Goal: Information Seeking & Learning: Learn about a topic

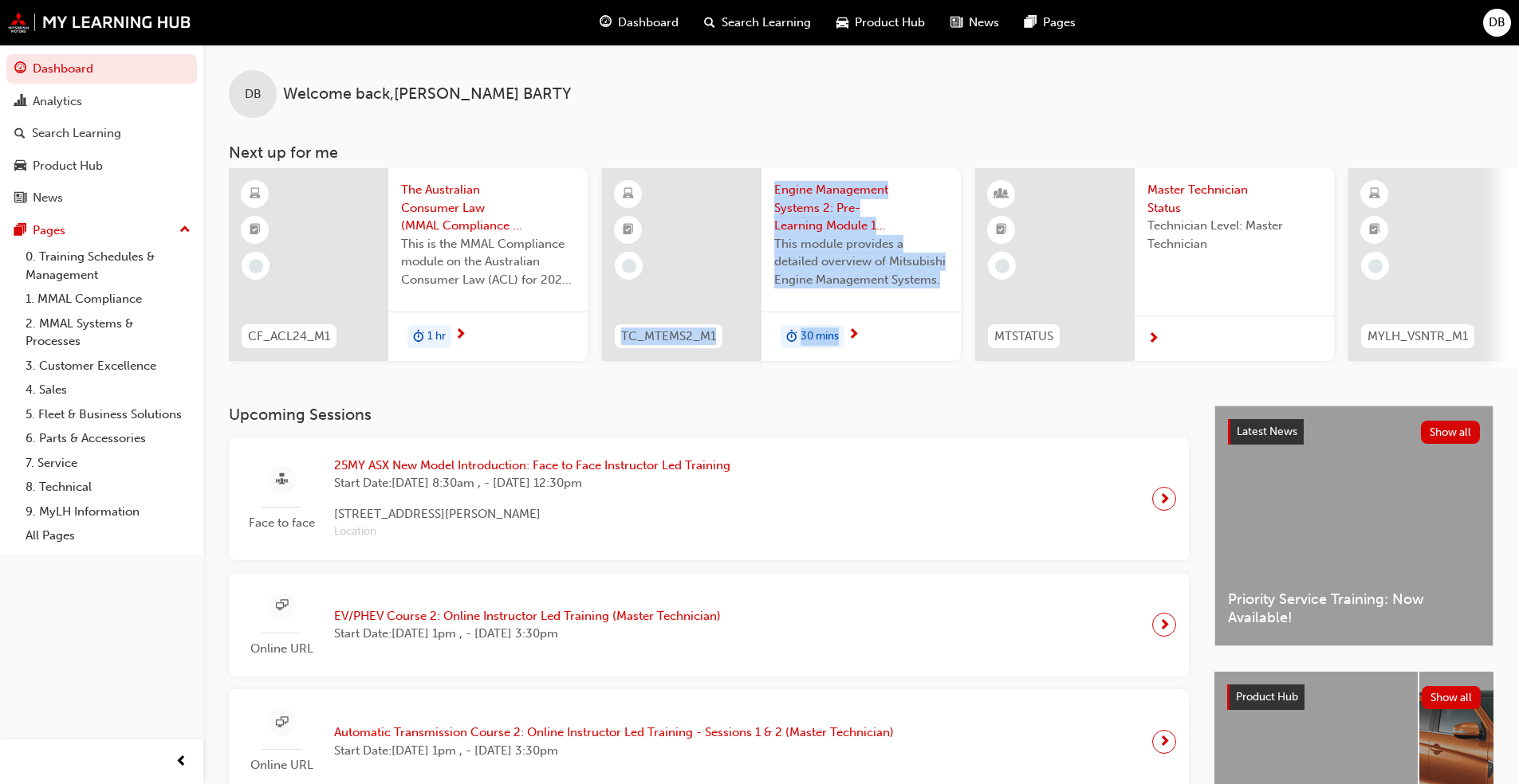
drag, startPoint x: 671, startPoint y: 378, endPoint x: 831, endPoint y: 392, distance: 160.6
click at [831, 392] on div "DB Welcome back , [PERSON_NAME] Next up for me CF_ACL24_M1 The Australian Consu…" at bounding box center [861, 226] width 1315 height 361
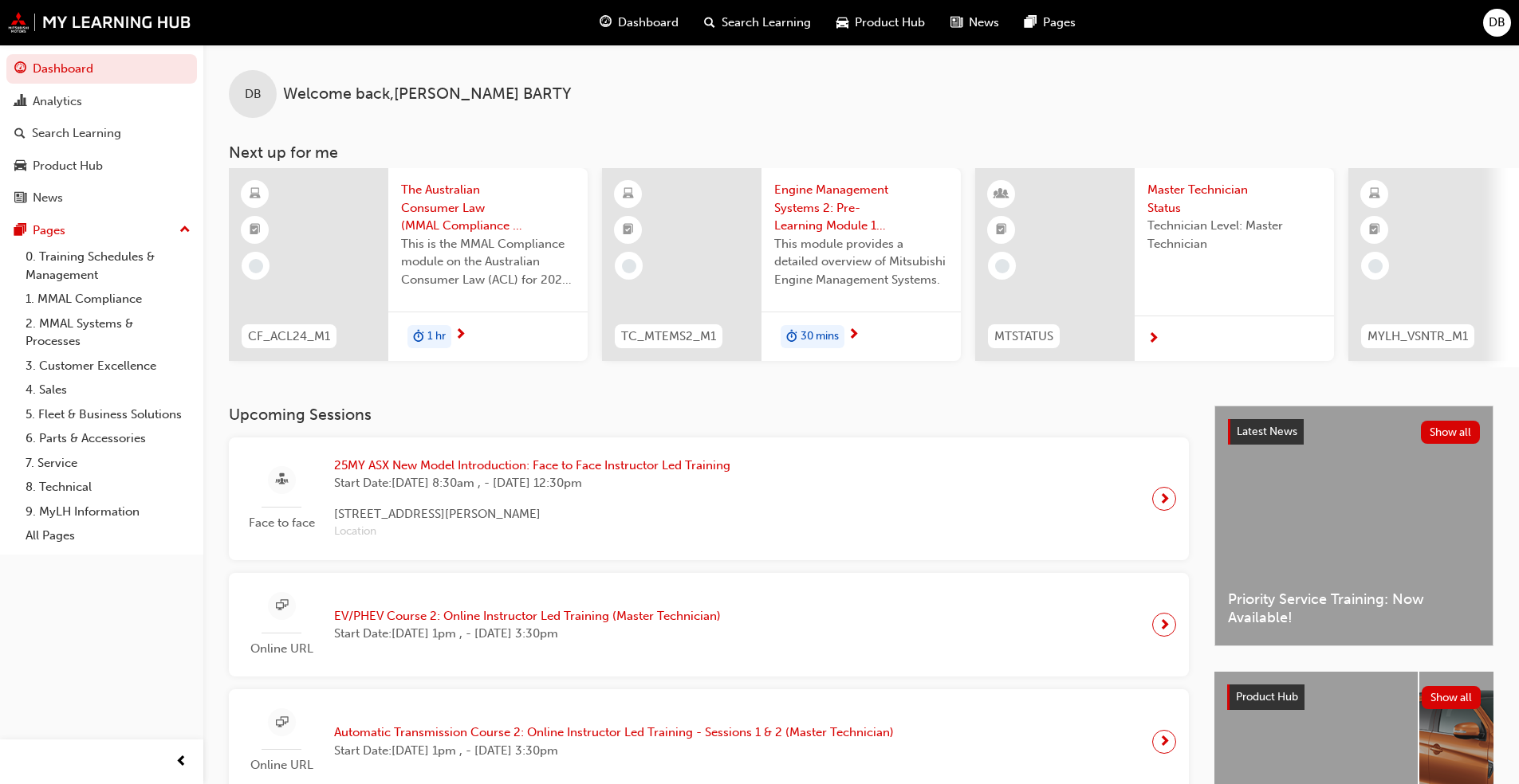
drag, startPoint x: 831, startPoint y: 392, endPoint x: 957, endPoint y: 439, distance: 134.5
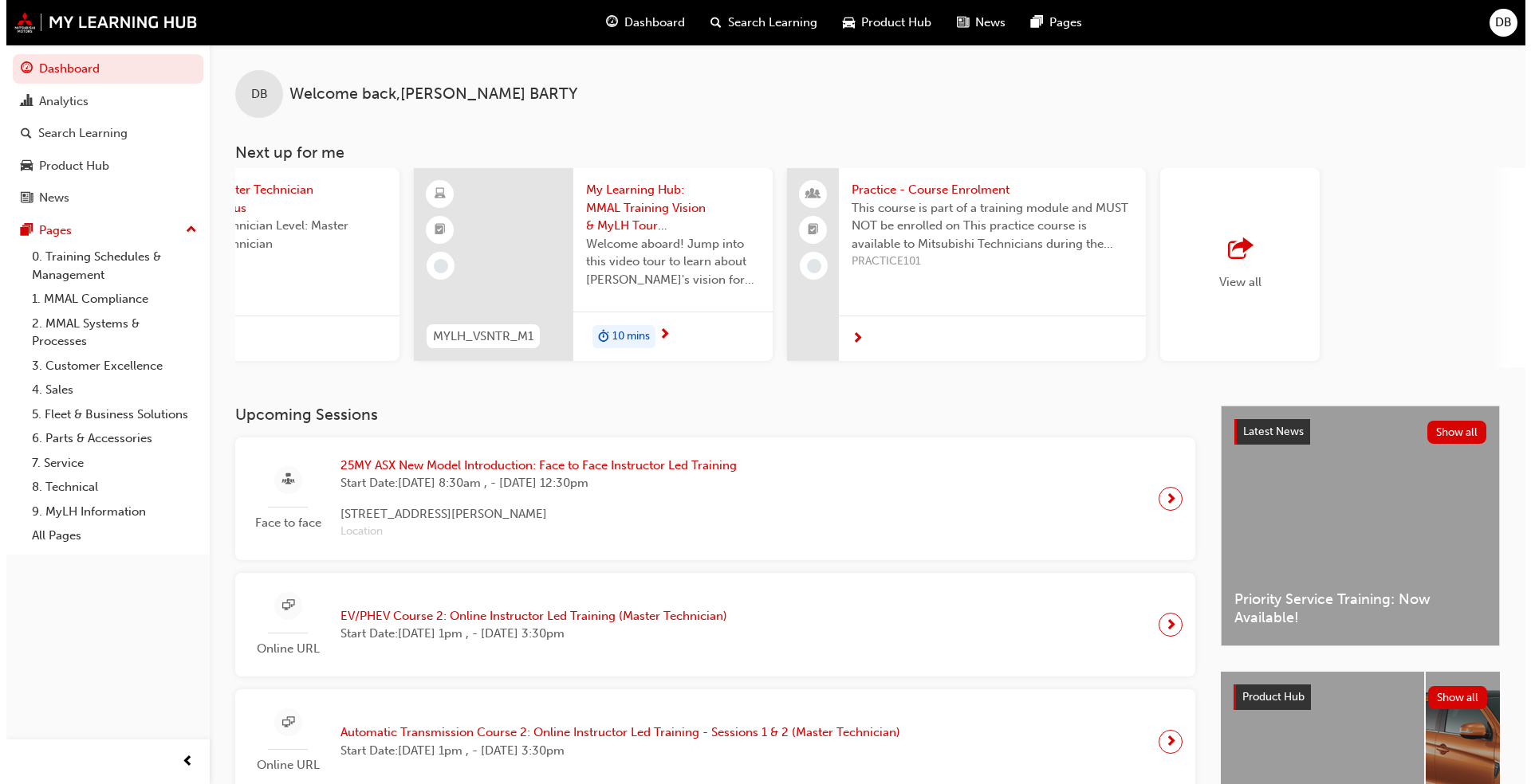
scroll to position [0, 947]
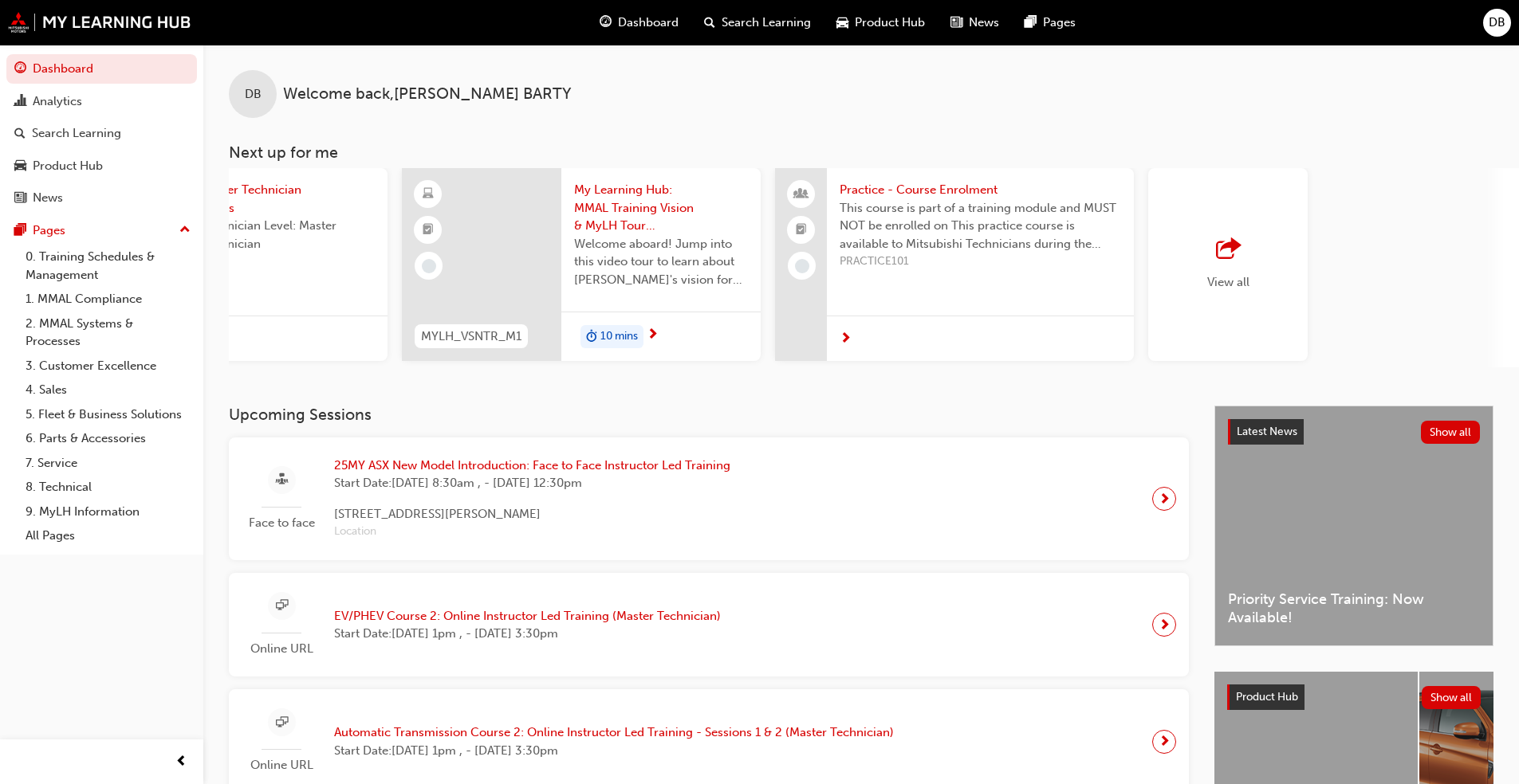
click at [607, 468] on span "25MY ASX New Model Introduction: Face to Face Instructor Led Training" at bounding box center [532, 466] width 396 height 18
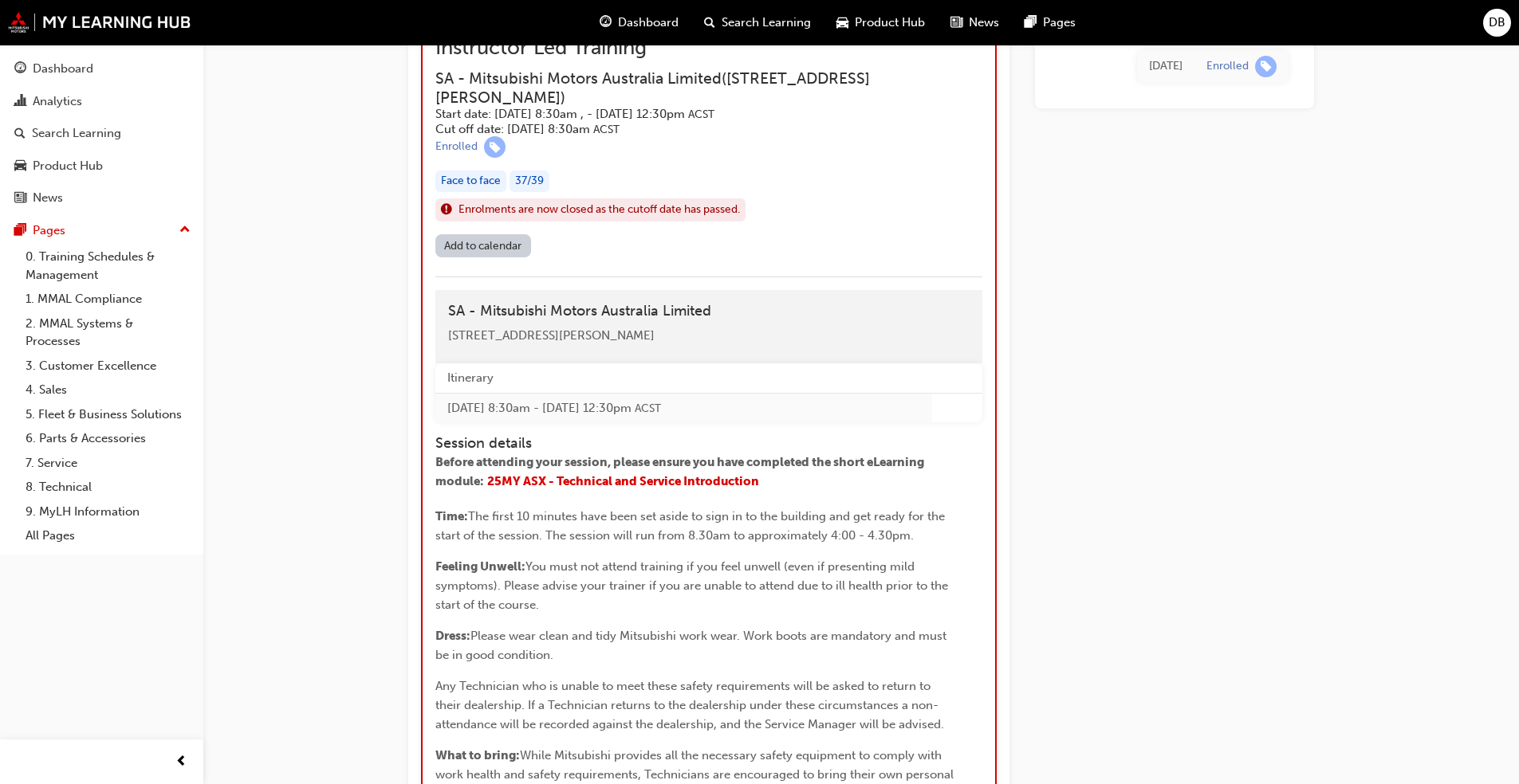
scroll to position [1433, 0]
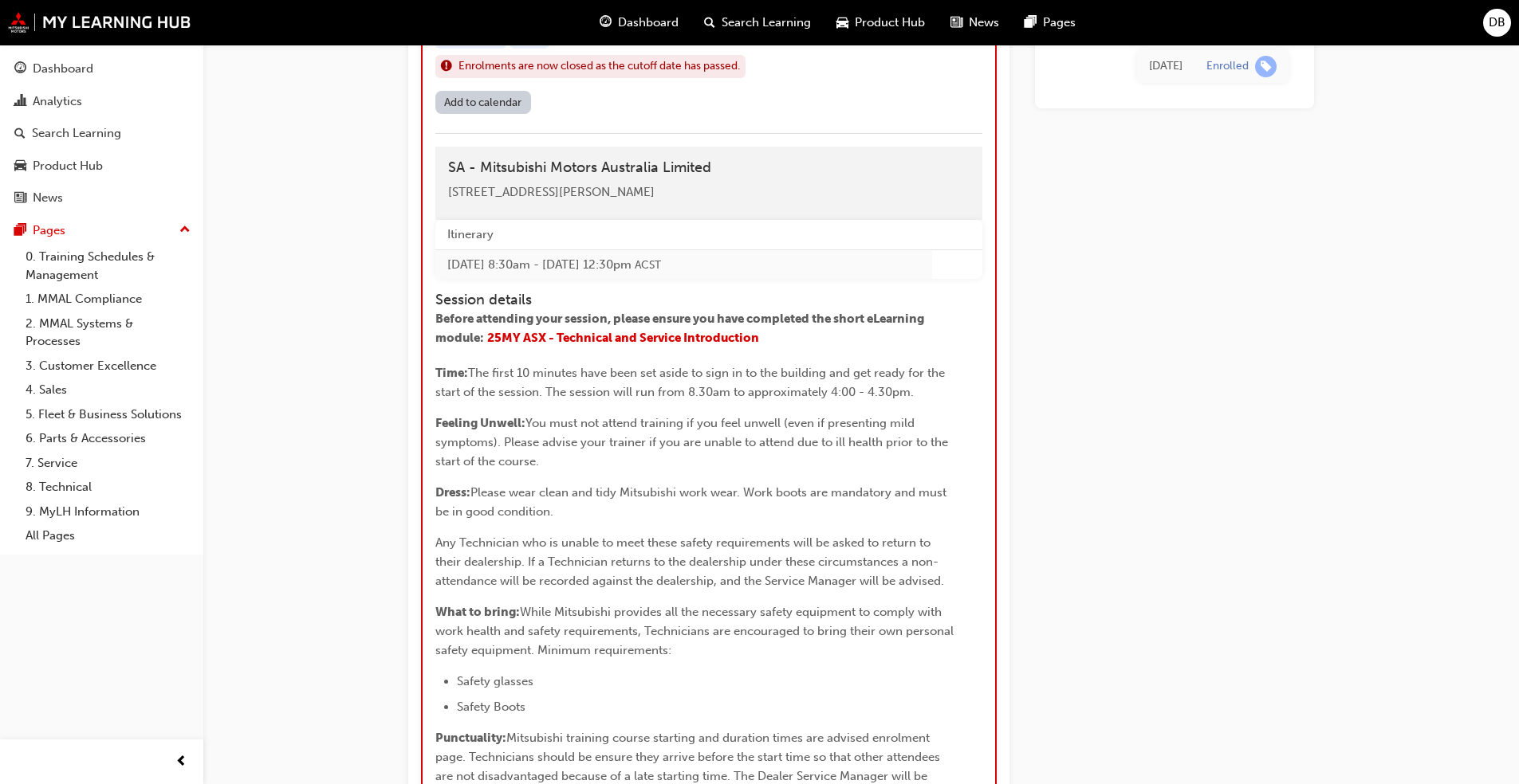
click at [555, 220] on div "SA - Mitsubishi Motors Australia Limited 1 Sir Richard Williams Avenue, Adelaid…" at bounding box center [709, 183] width 547 height 73
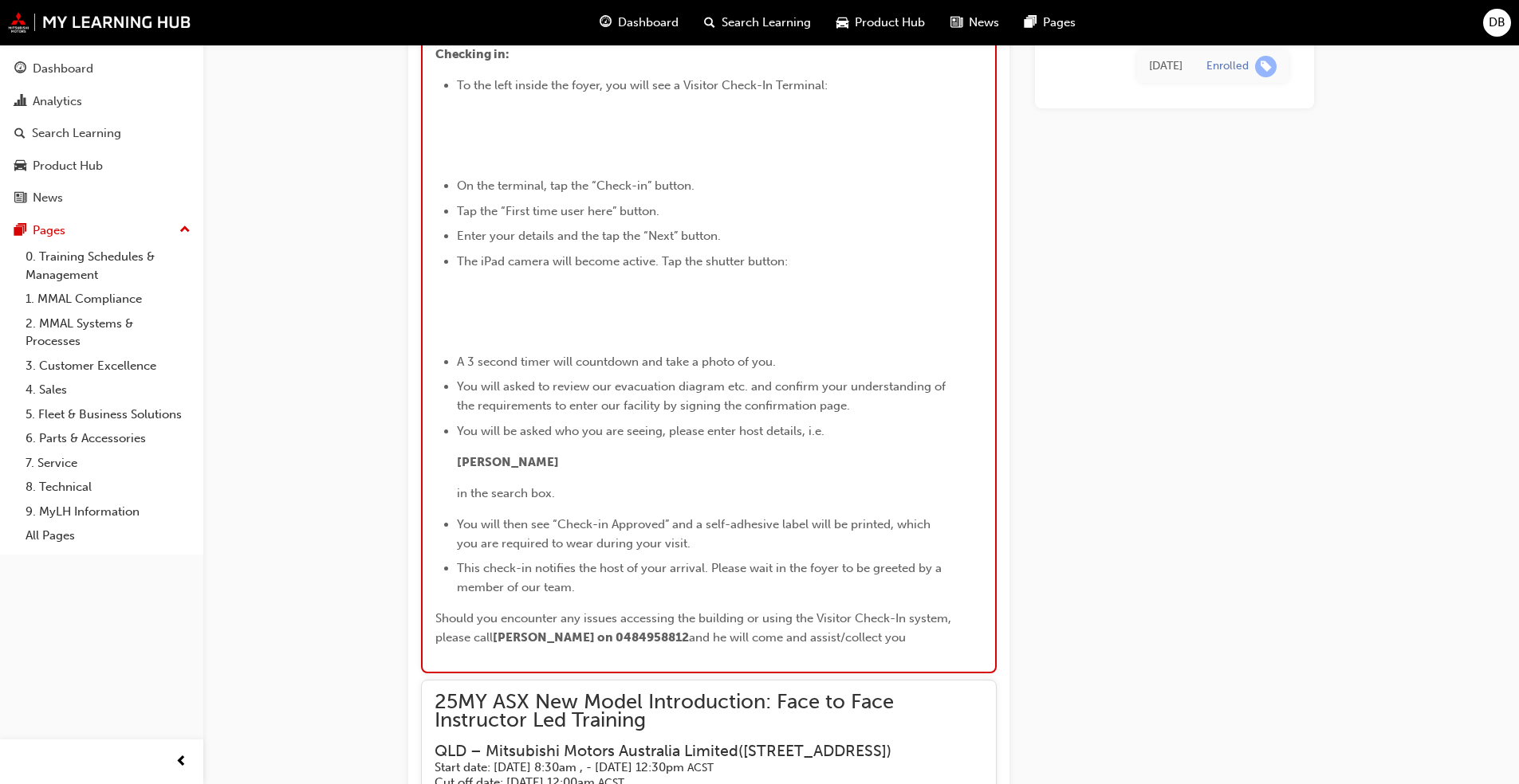
scroll to position [2867, 0]
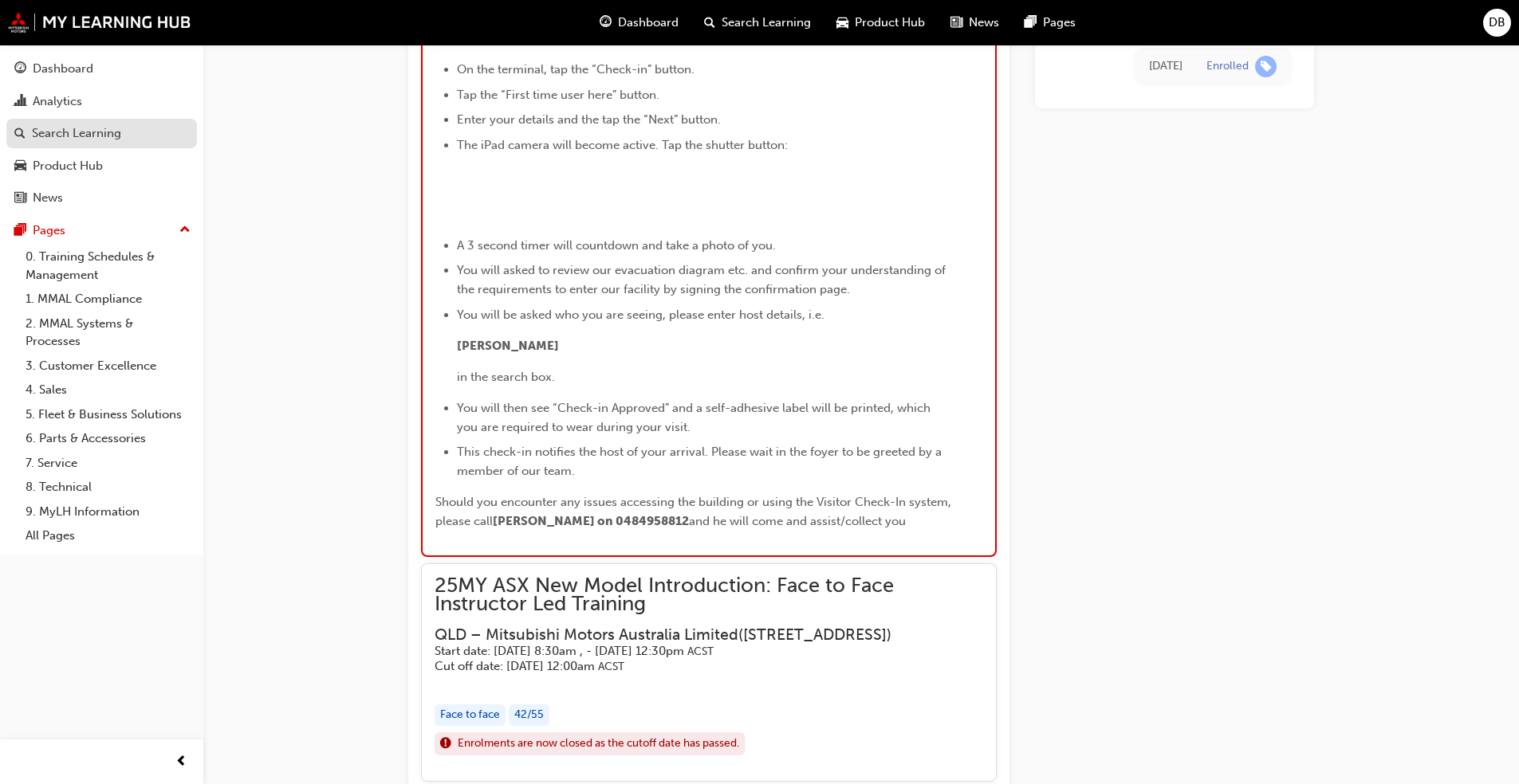
click at [70, 129] on div "Search Learning" at bounding box center [76, 134] width 89 height 18
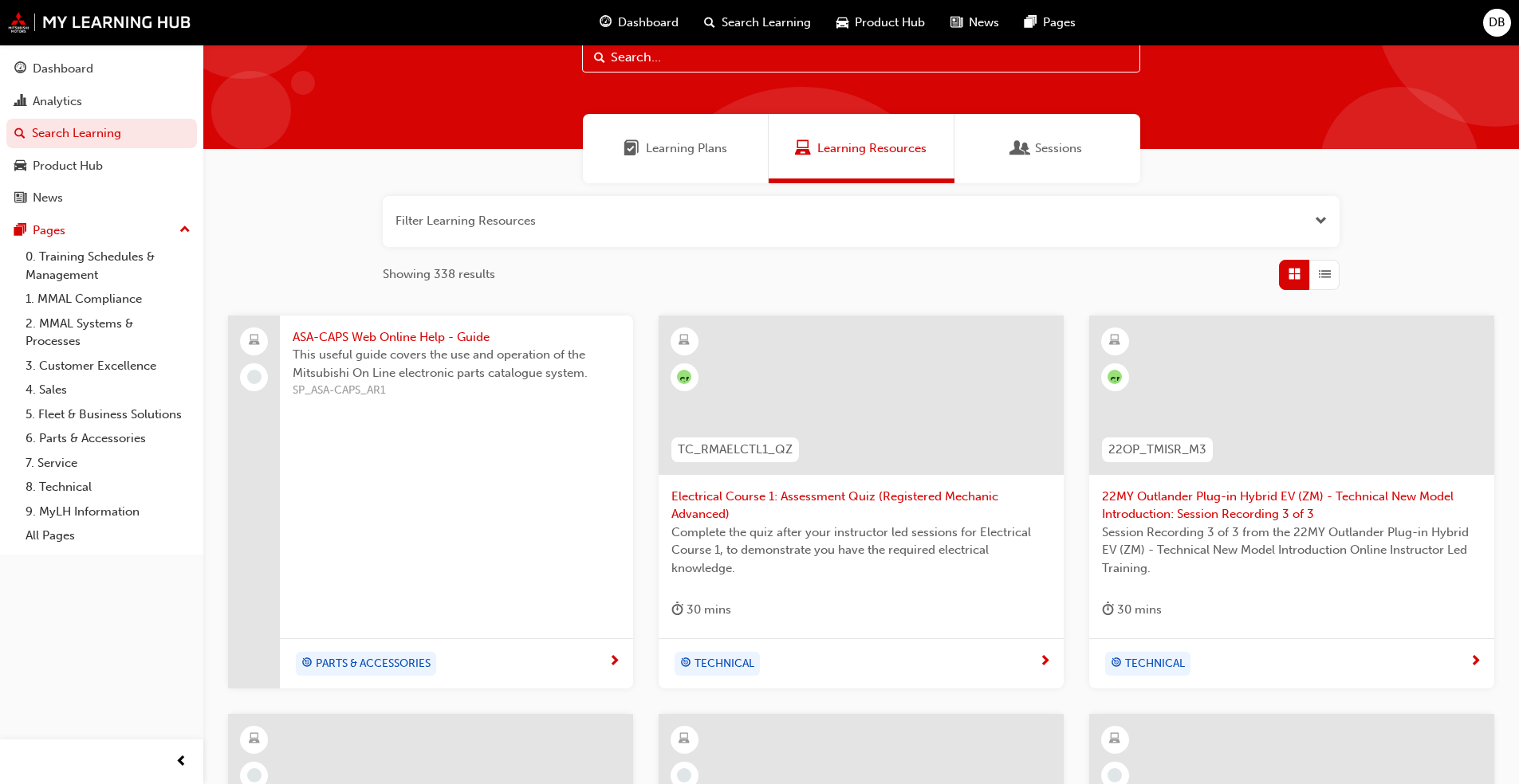
scroll to position [80, 0]
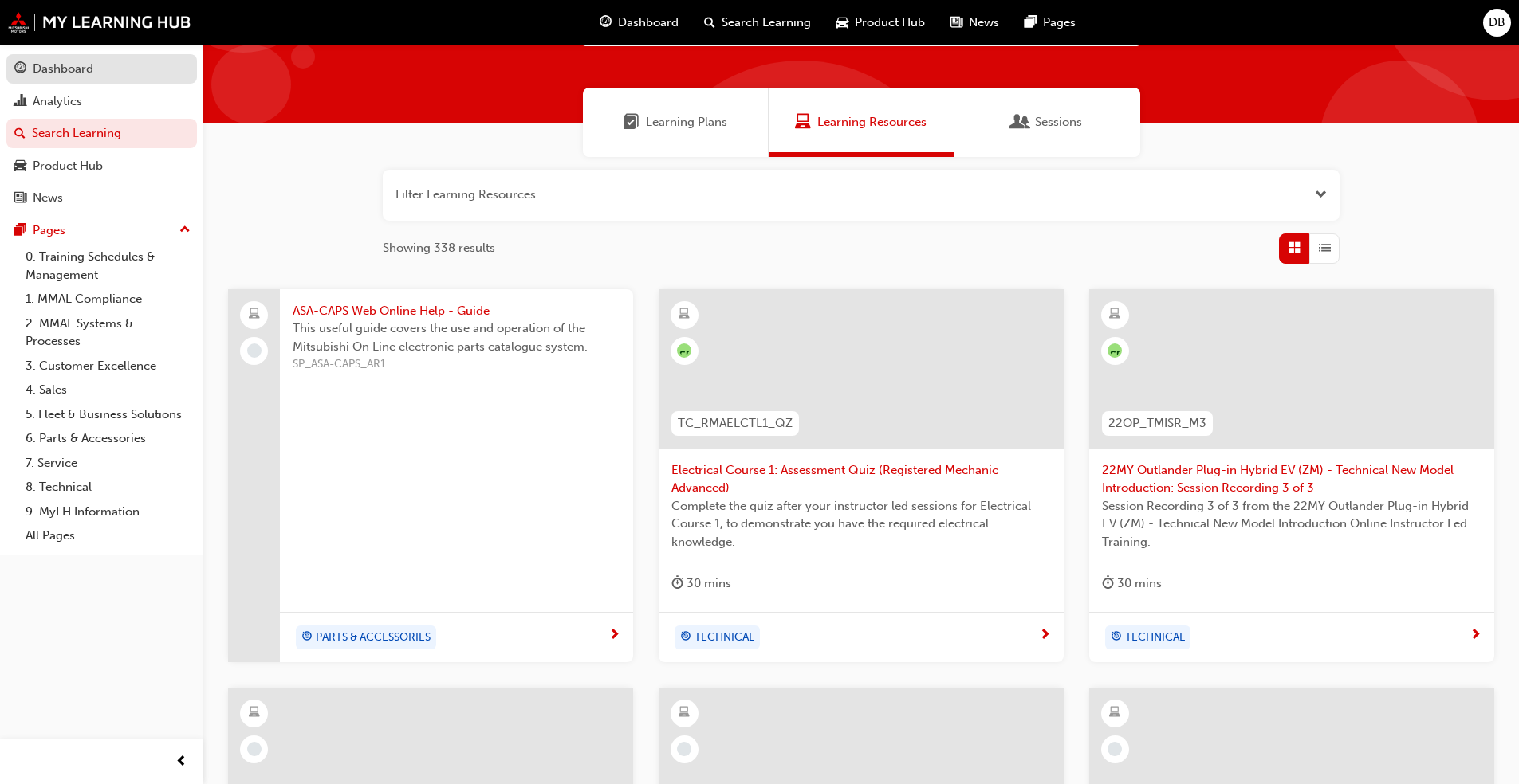
click at [78, 69] on div "Dashboard" at bounding box center [63, 69] width 61 height 18
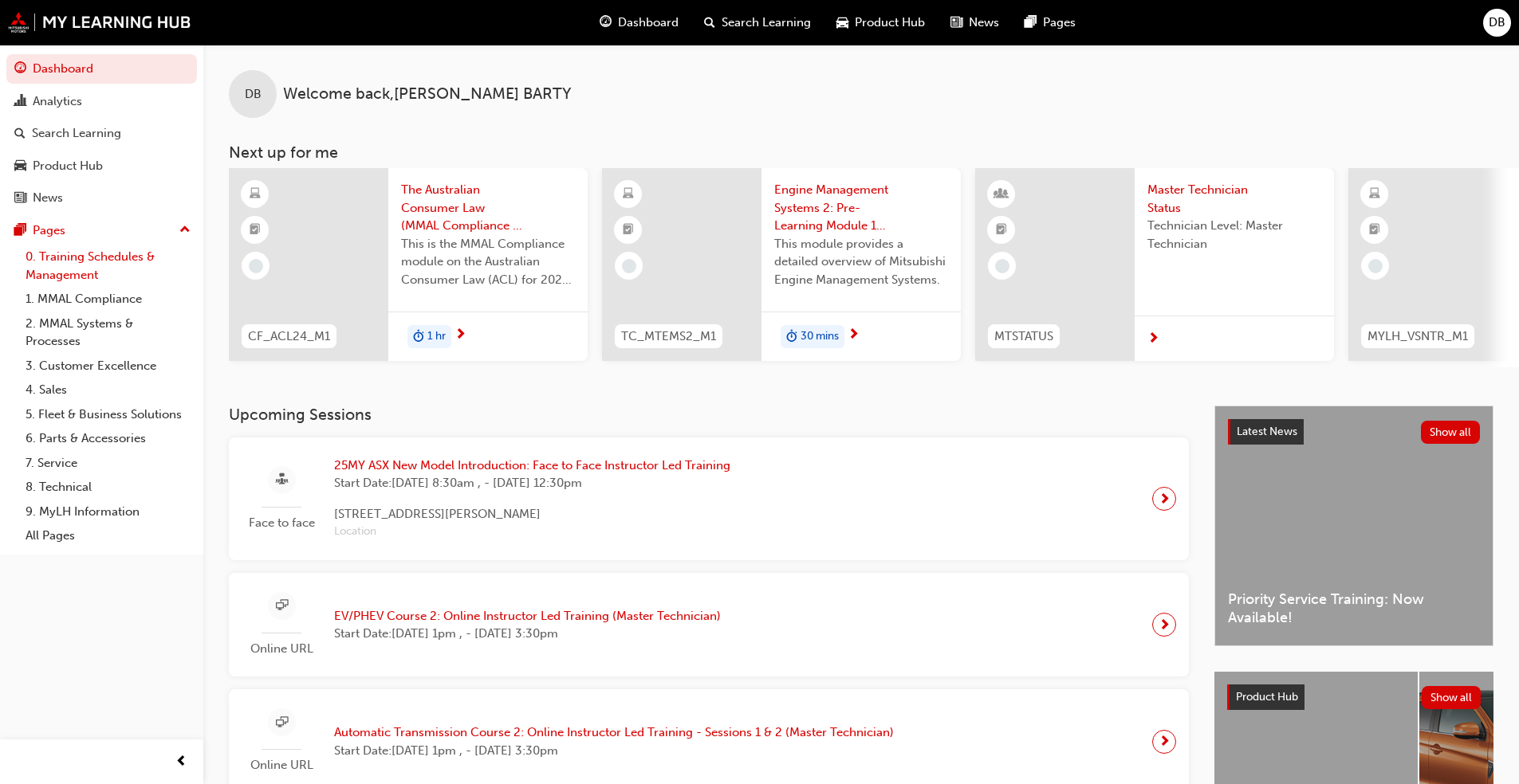
click at [83, 261] on link "0. Training Schedules & Management" at bounding box center [108, 266] width 178 height 42
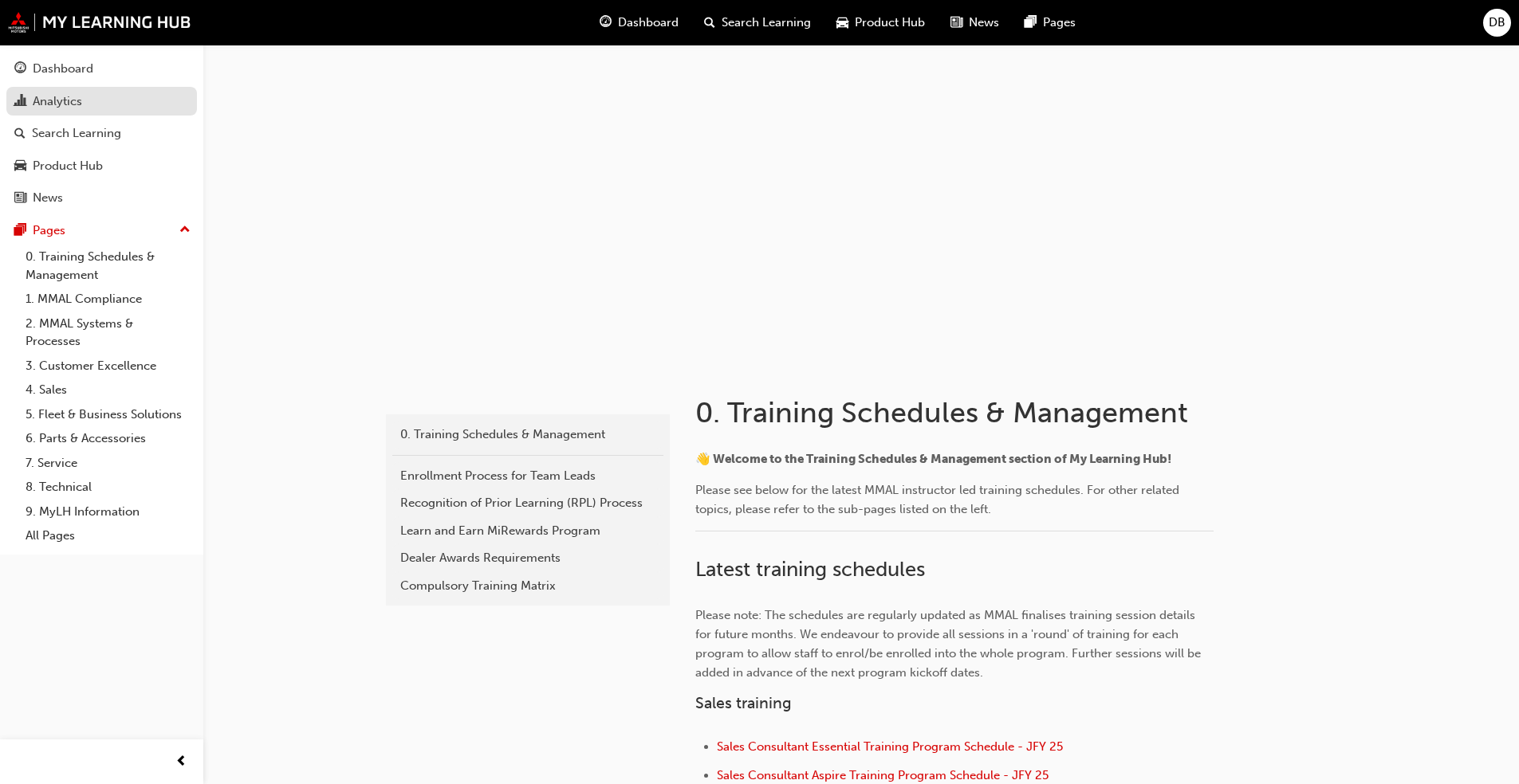
click at [61, 99] on div "Analytics" at bounding box center [58, 102] width 50 height 18
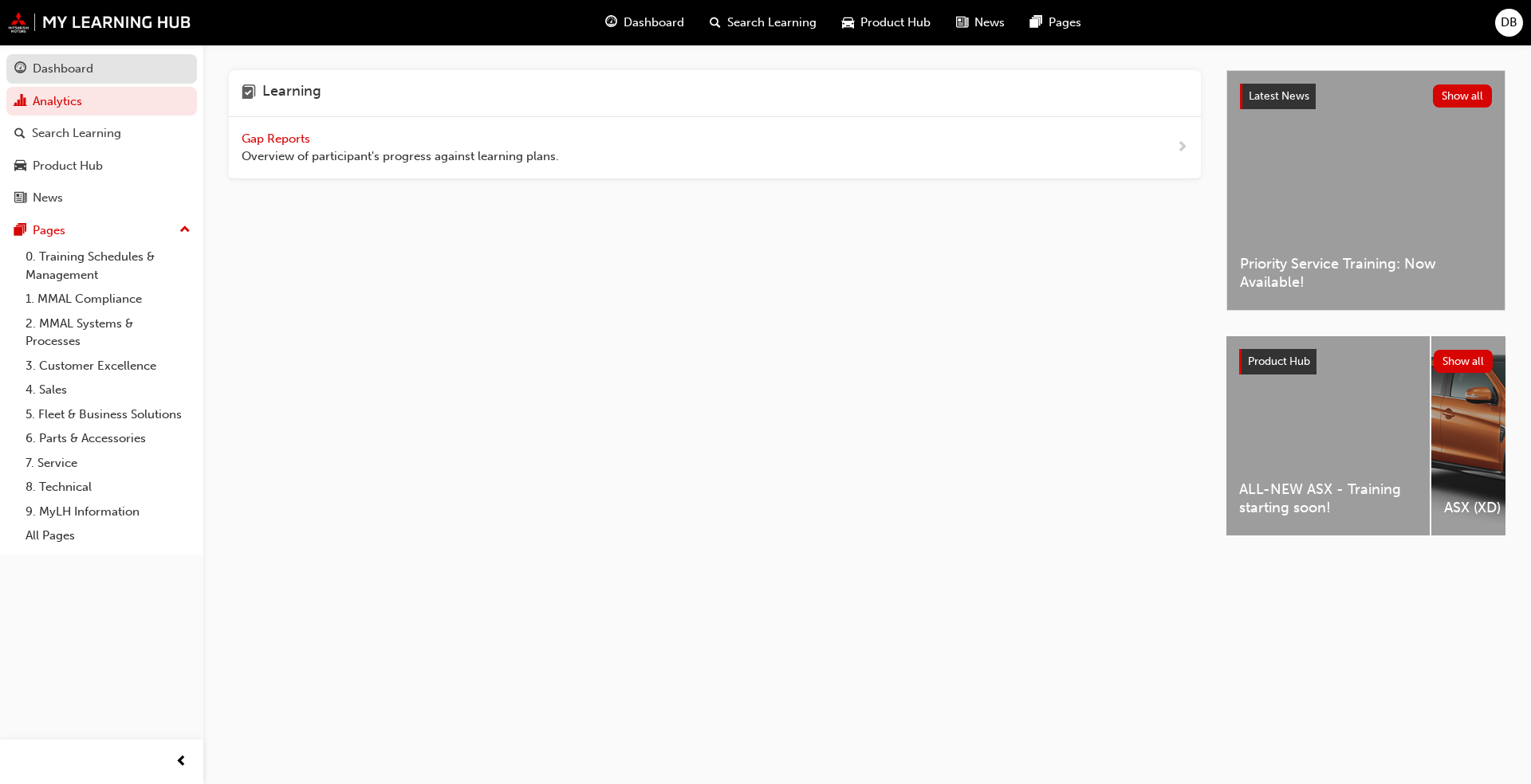
click at [67, 71] on div "Dashboard" at bounding box center [63, 69] width 61 height 18
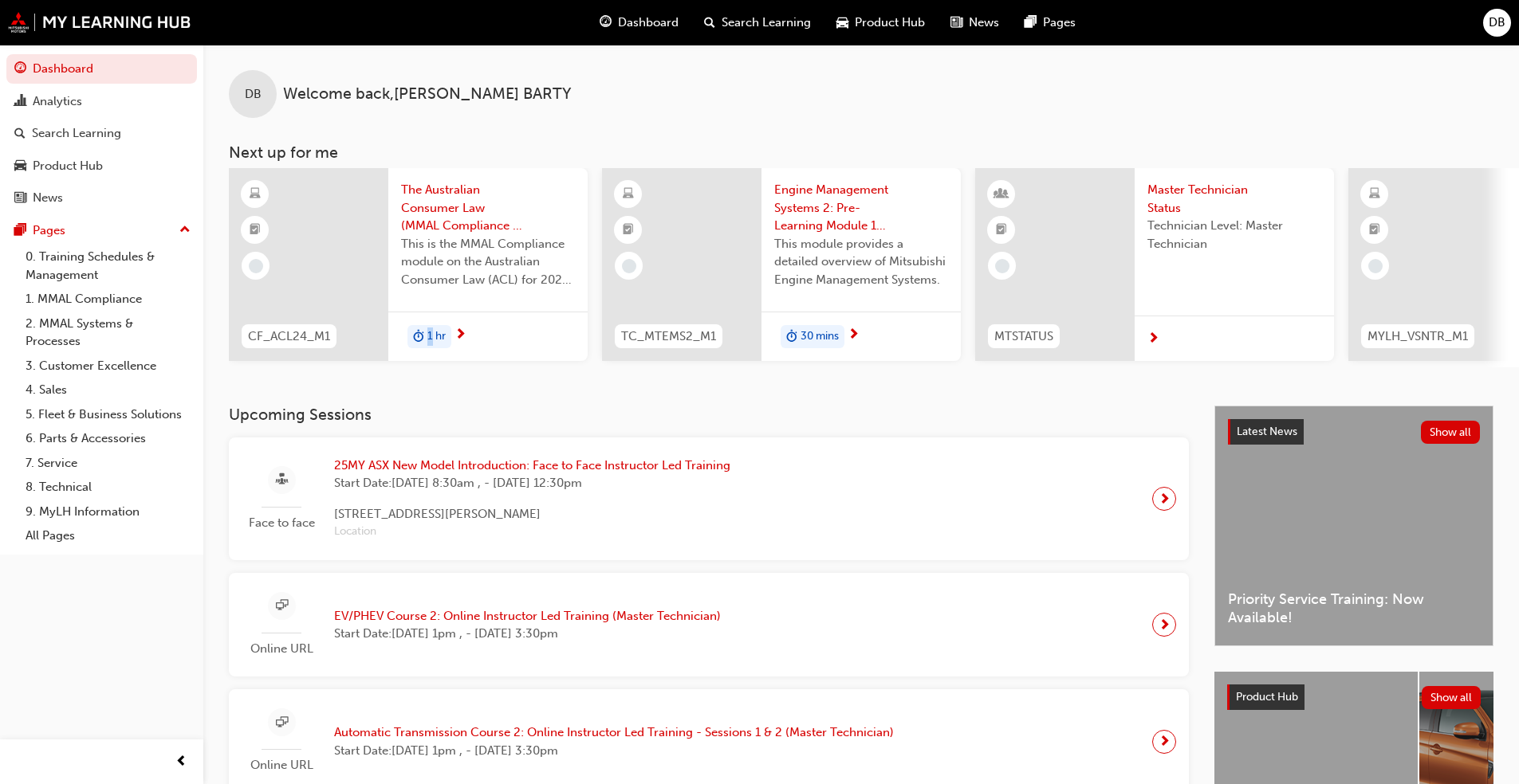
drag, startPoint x: 393, startPoint y: 366, endPoint x: 432, endPoint y: 365, distance: 39.0
click at [432, 365] on div "CF_ACL24_M1 The Australian Consumer Law (MMAL Compliance - 2024) This is the MM…" at bounding box center [407, 267] width 359 height 199
drag, startPoint x: 432, startPoint y: 365, endPoint x: 846, endPoint y: 423, distance: 418.0
click at [832, 424] on h3 "Upcoming Sessions" at bounding box center [708, 414] width 959 height 18
click at [78, 129] on div "Search Learning" at bounding box center [76, 134] width 89 height 18
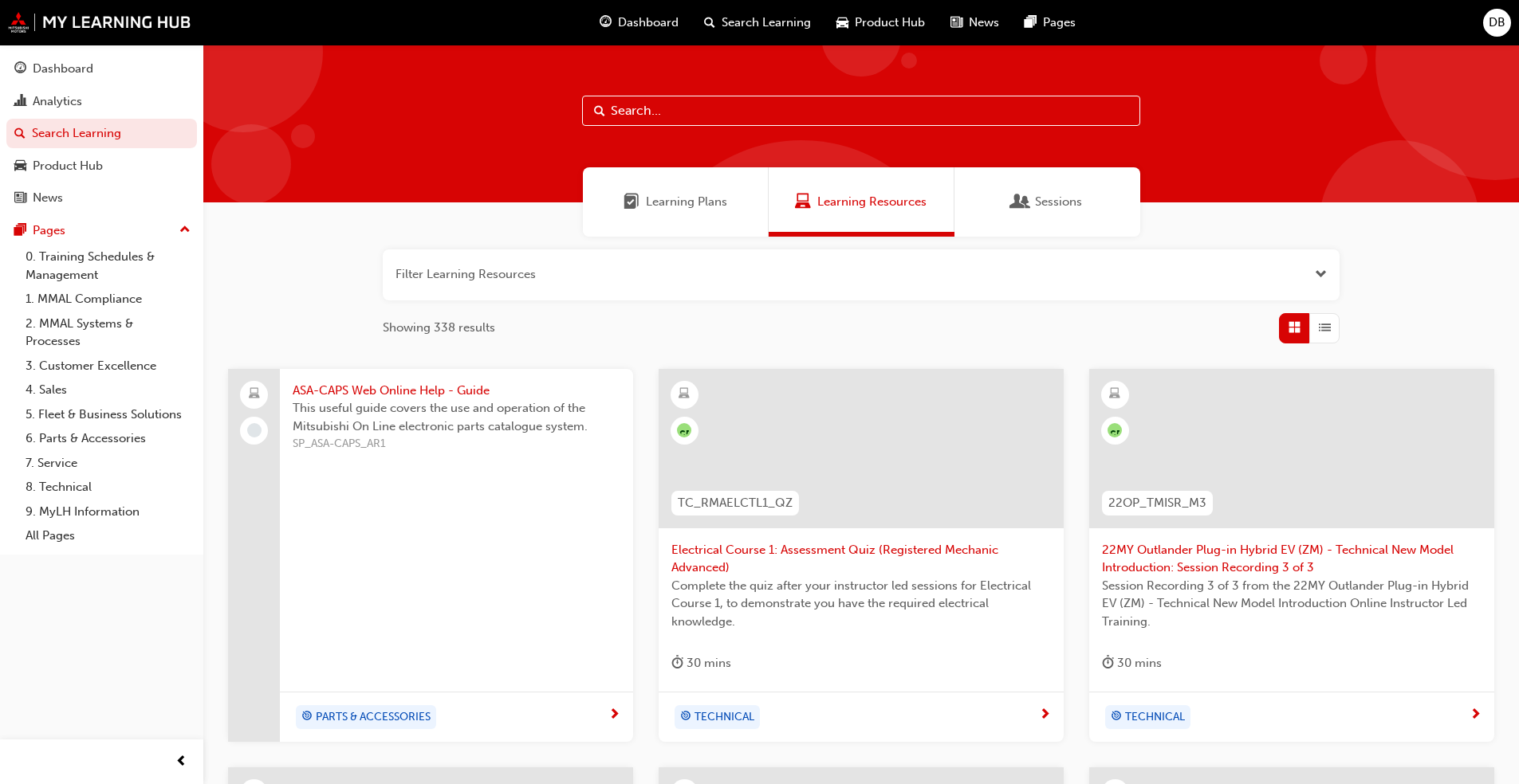
click at [698, 205] on span "Learning Plans" at bounding box center [686, 202] width 82 height 18
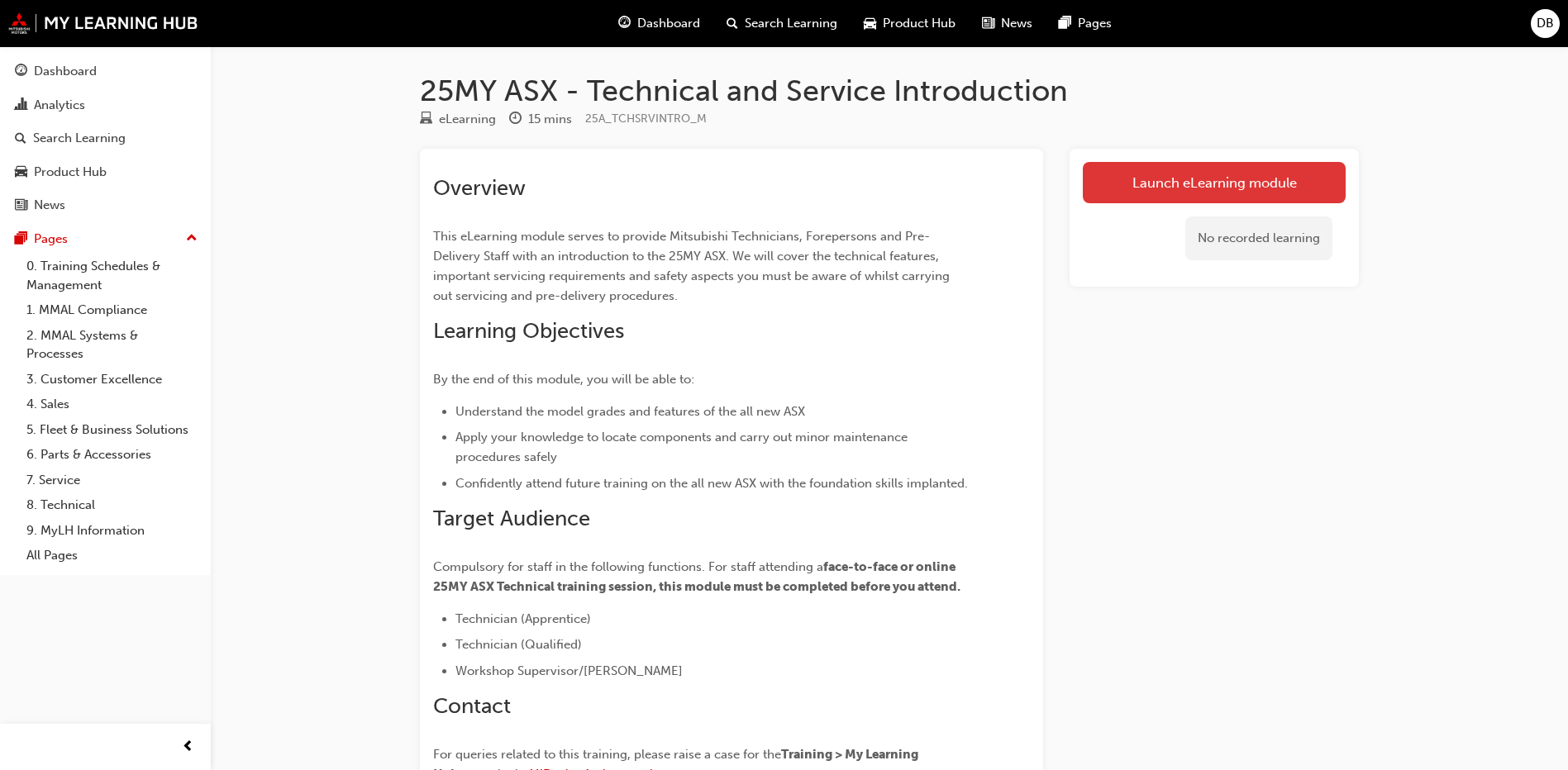
click at [1161, 183] on link "Launch eLearning module" at bounding box center [1214, 182] width 262 height 41
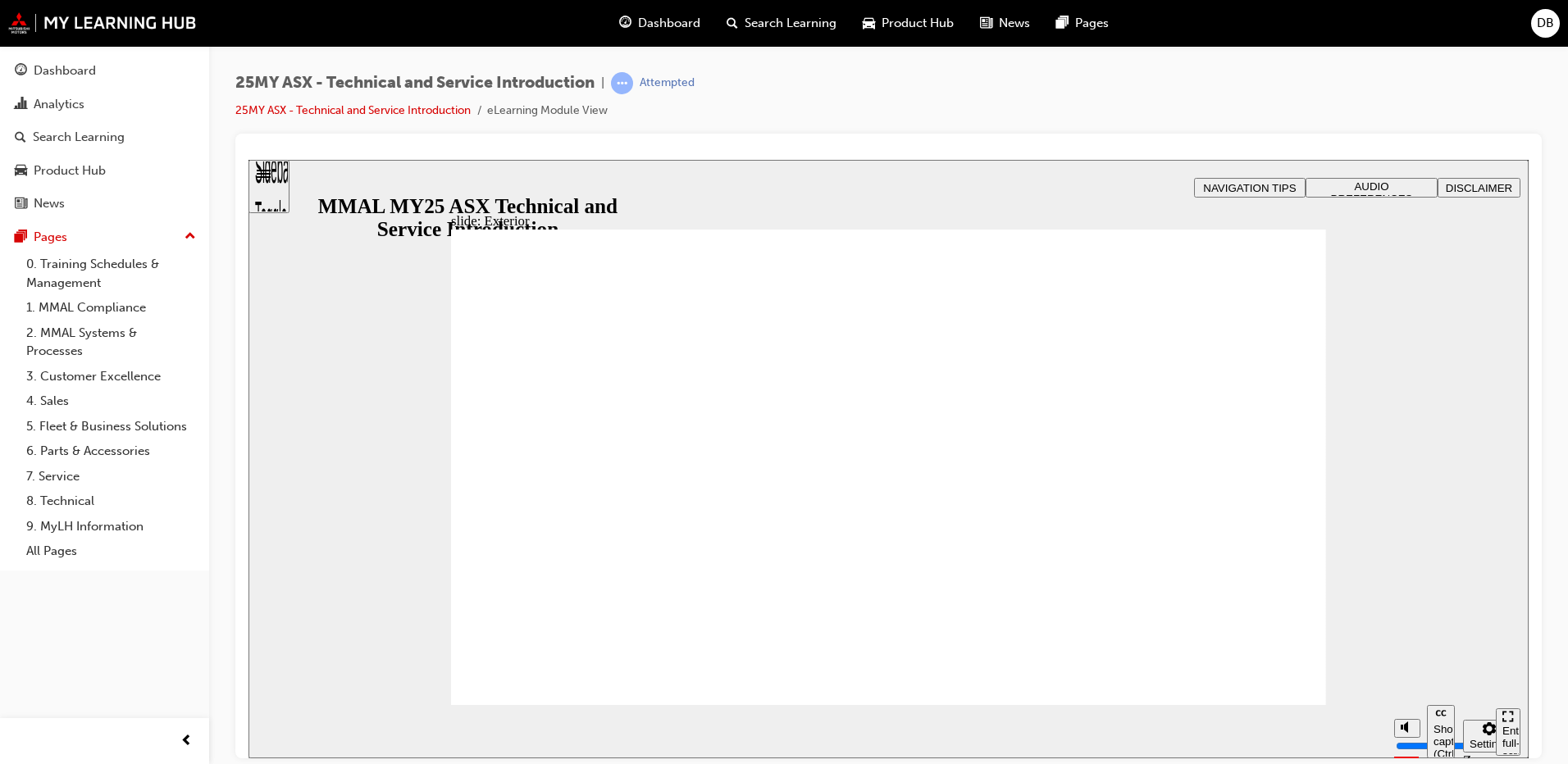
drag, startPoint x: 1300, startPoint y: 405, endPoint x: 1360, endPoint y: 521, distance: 130.6
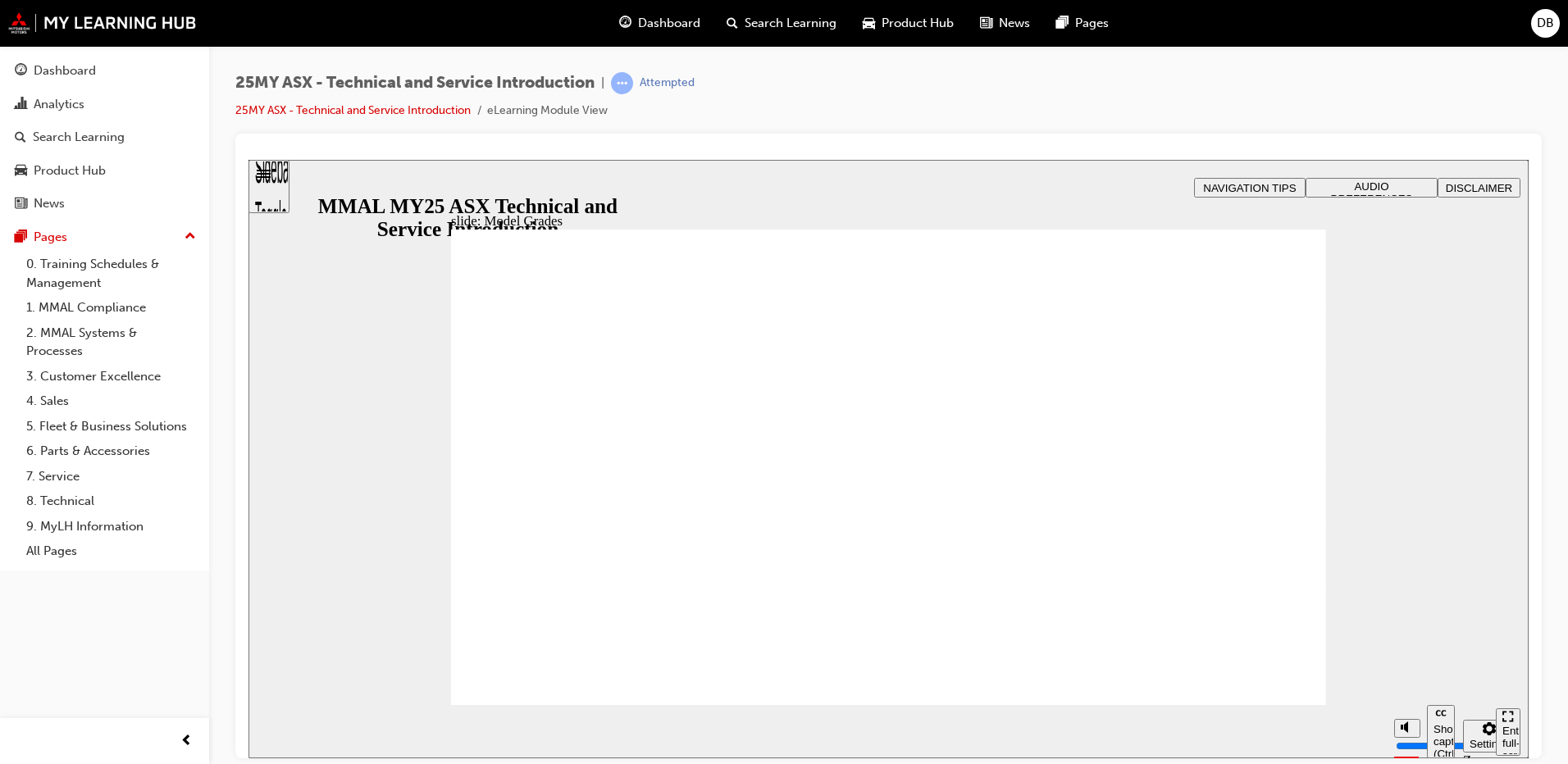
click at [1421, 467] on div "slide: Model Grades Rectangle 1 Vector.svg (In addition to LS) • 18” Alloy whee…" at bounding box center [888, 458] width 1280 height 598
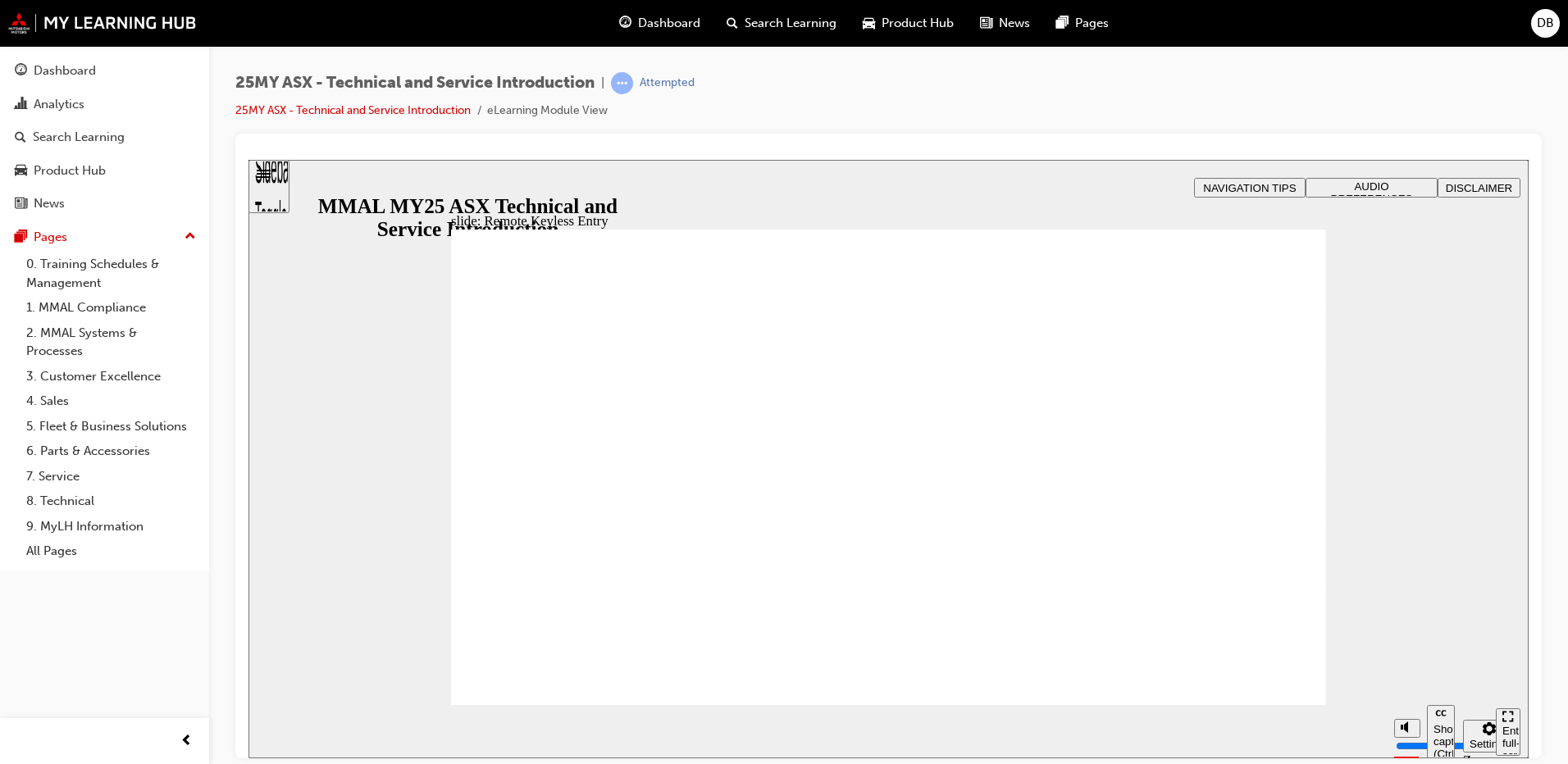
drag, startPoint x: 1048, startPoint y: 423, endPoint x: 1056, endPoint y: 472, distance: 49.6
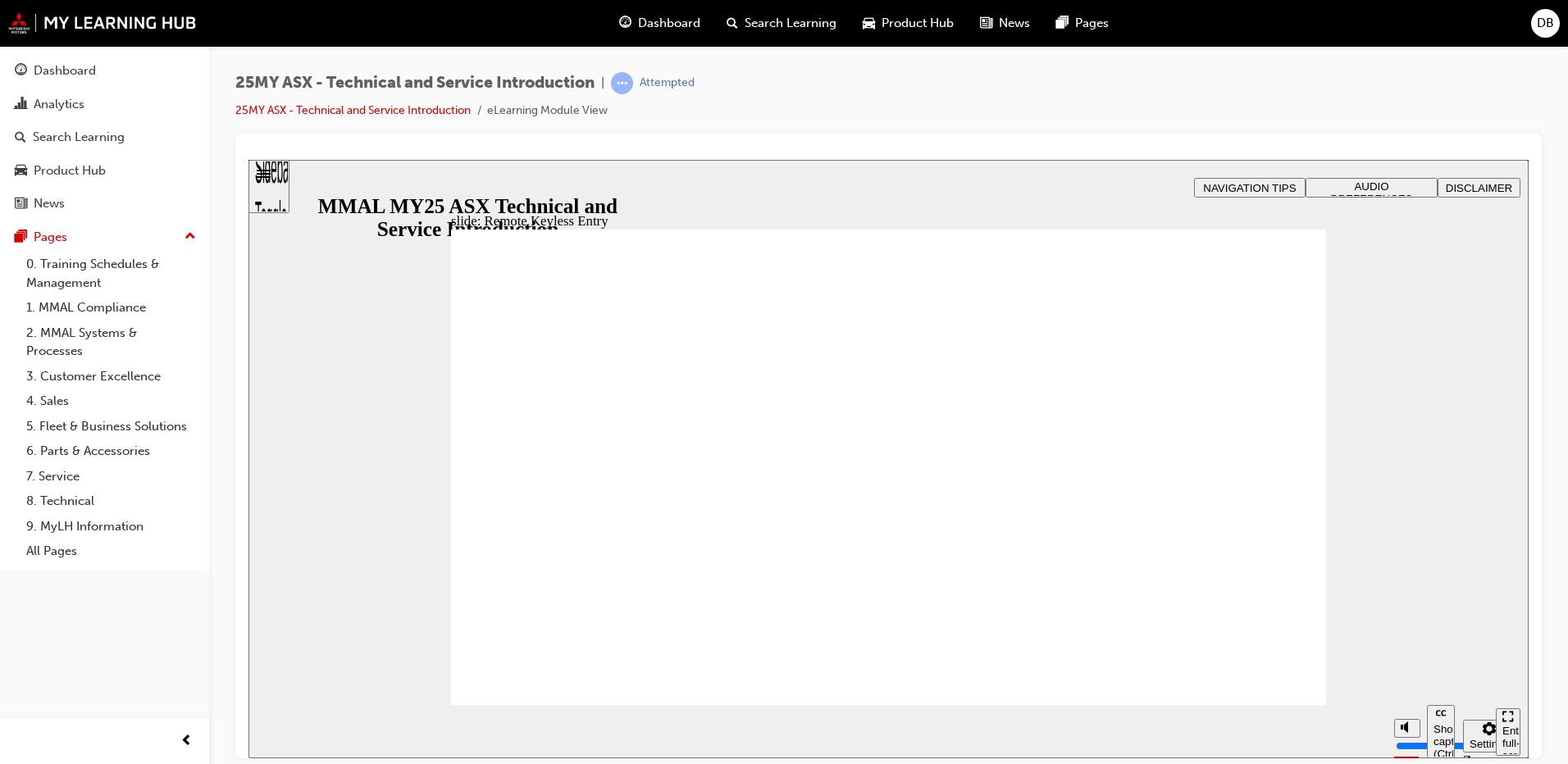
drag, startPoint x: 1144, startPoint y: 633, endPoint x: 782, endPoint y: 682, distance: 365.3
drag, startPoint x: 959, startPoint y: 634, endPoint x: 842, endPoint y: 639, distance: 117.1
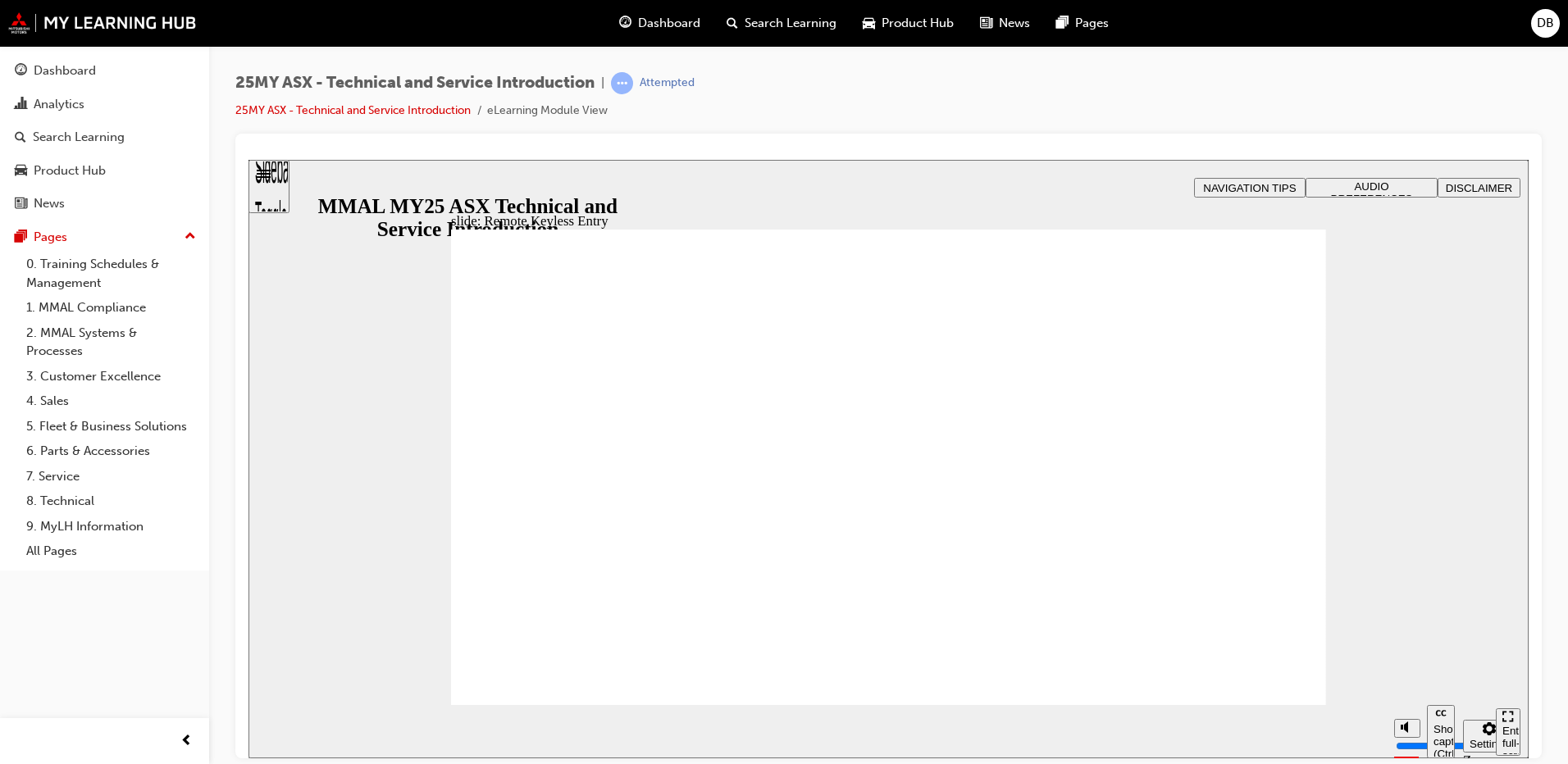
click at [1300, 208] on div "slide: Remote Keyless Entry Vector.svg WELCOME LIGHTING playback speed 2 1.75 1…" at bounding box center [888, 458] width 1280 height 598
type input "21"
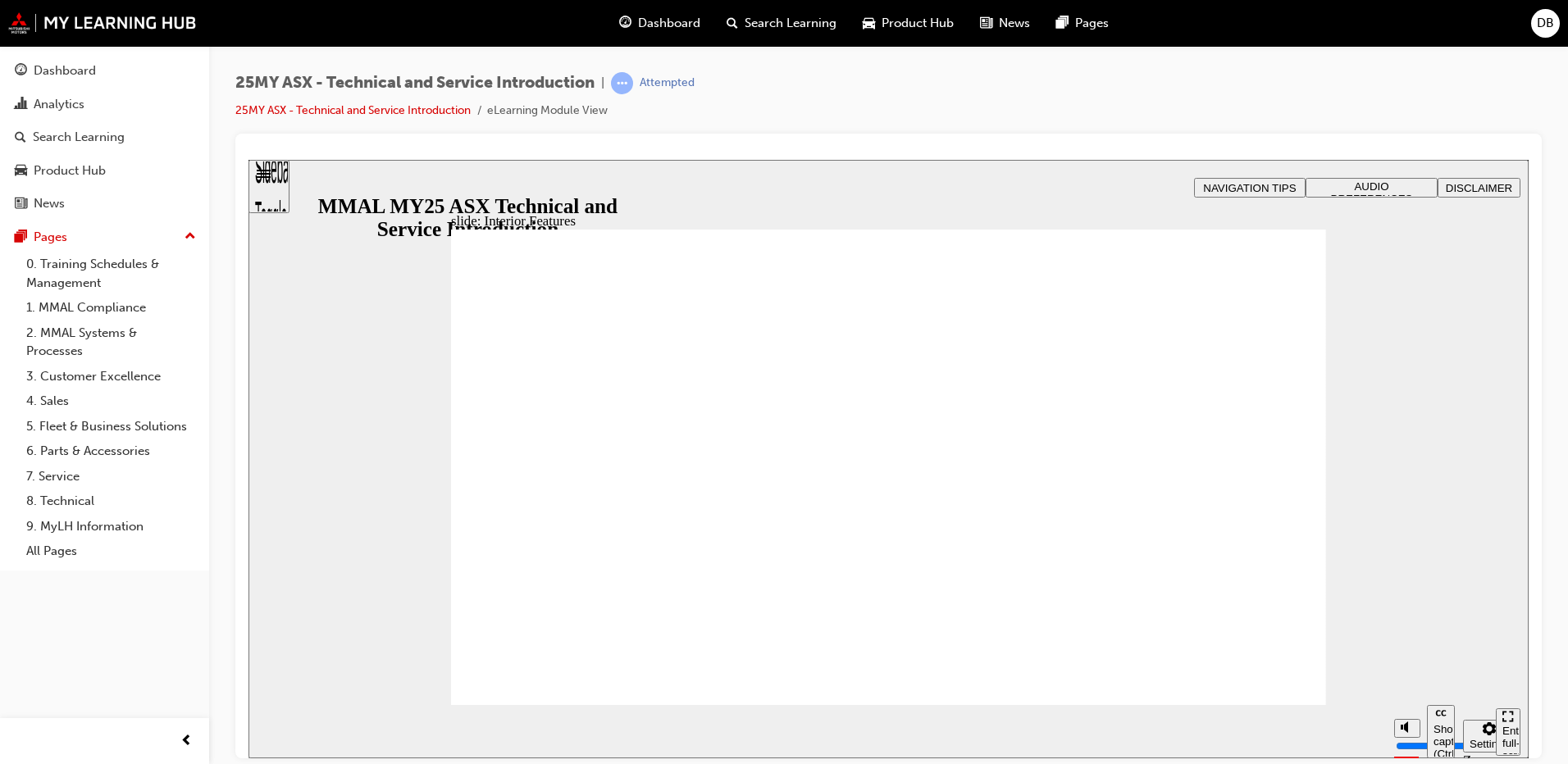
type input "17"
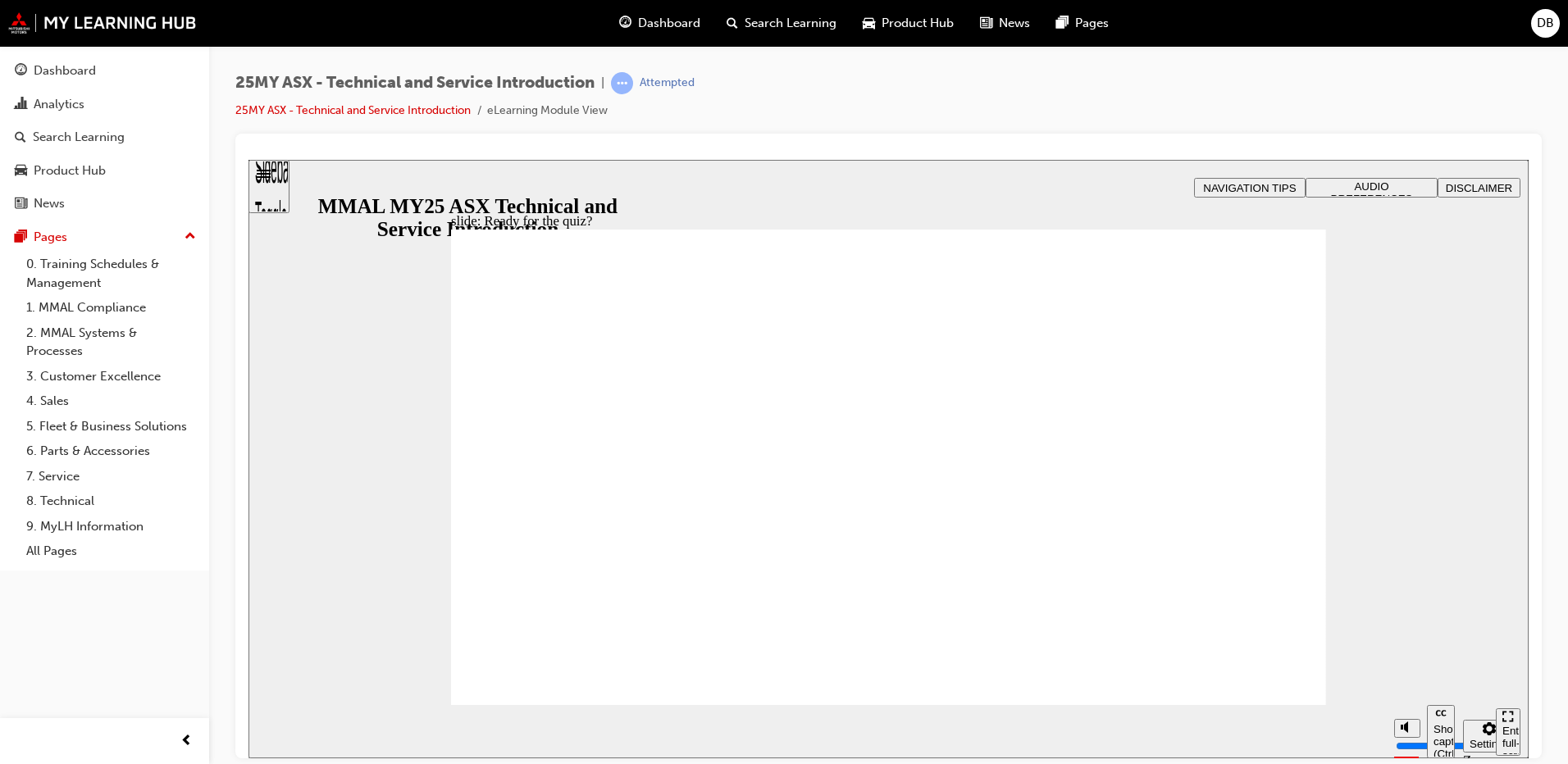
radio input "true"
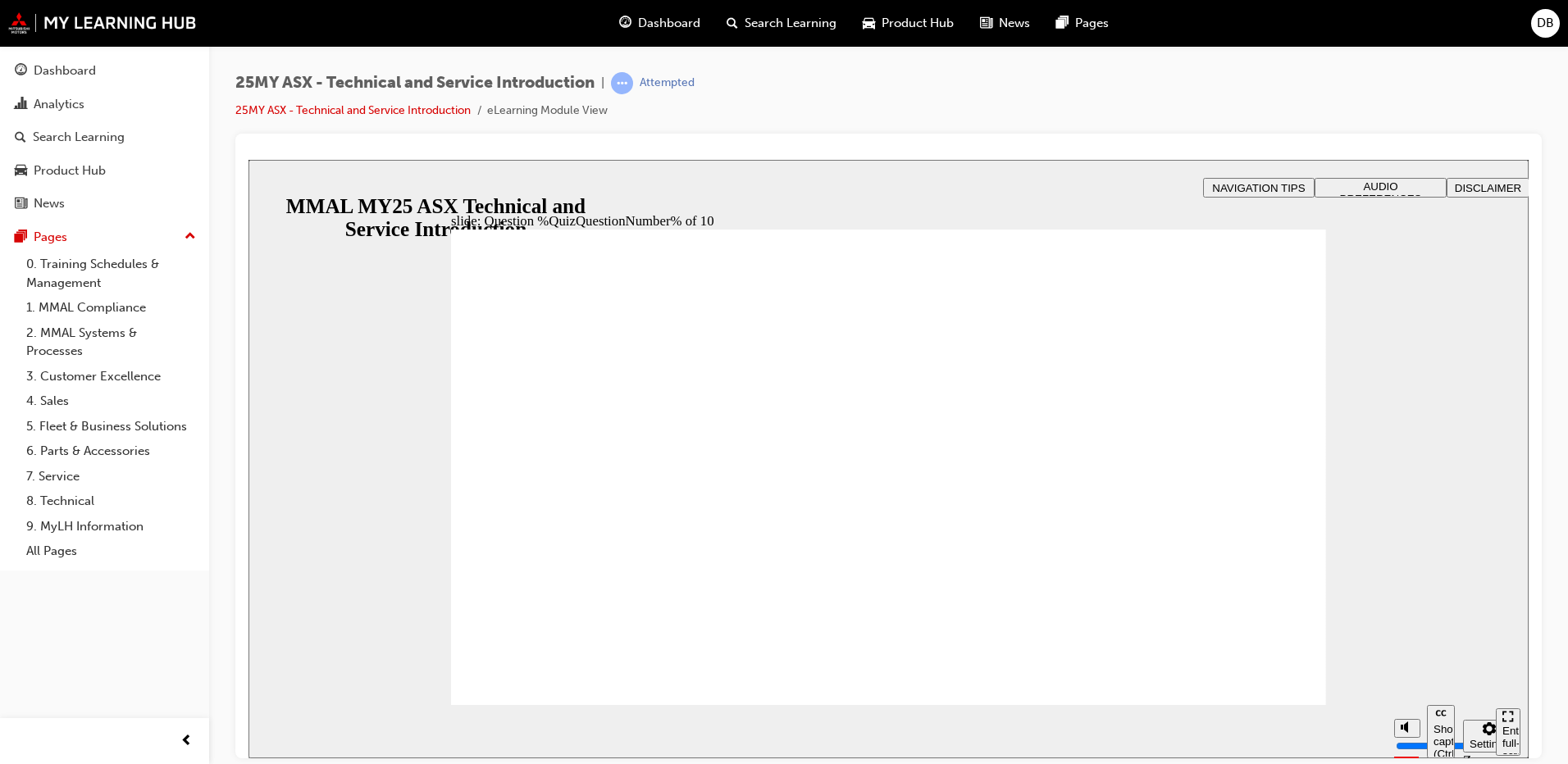
radio input "true"
drag, startPoint x: 1112, startPoint y: 661, endPoint x: 1163, endPoint y: 636, distance: 56.8
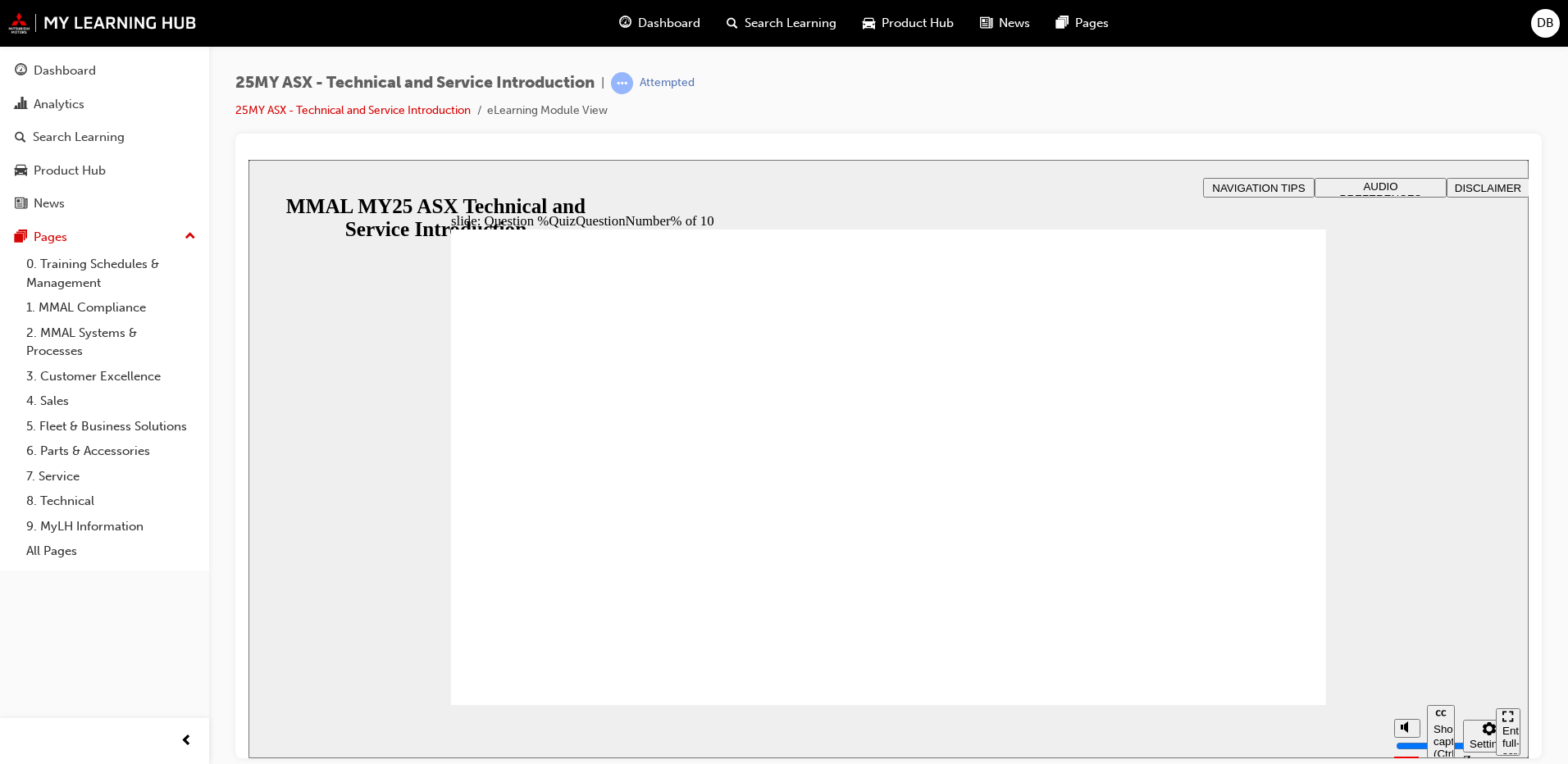
radio input "true"
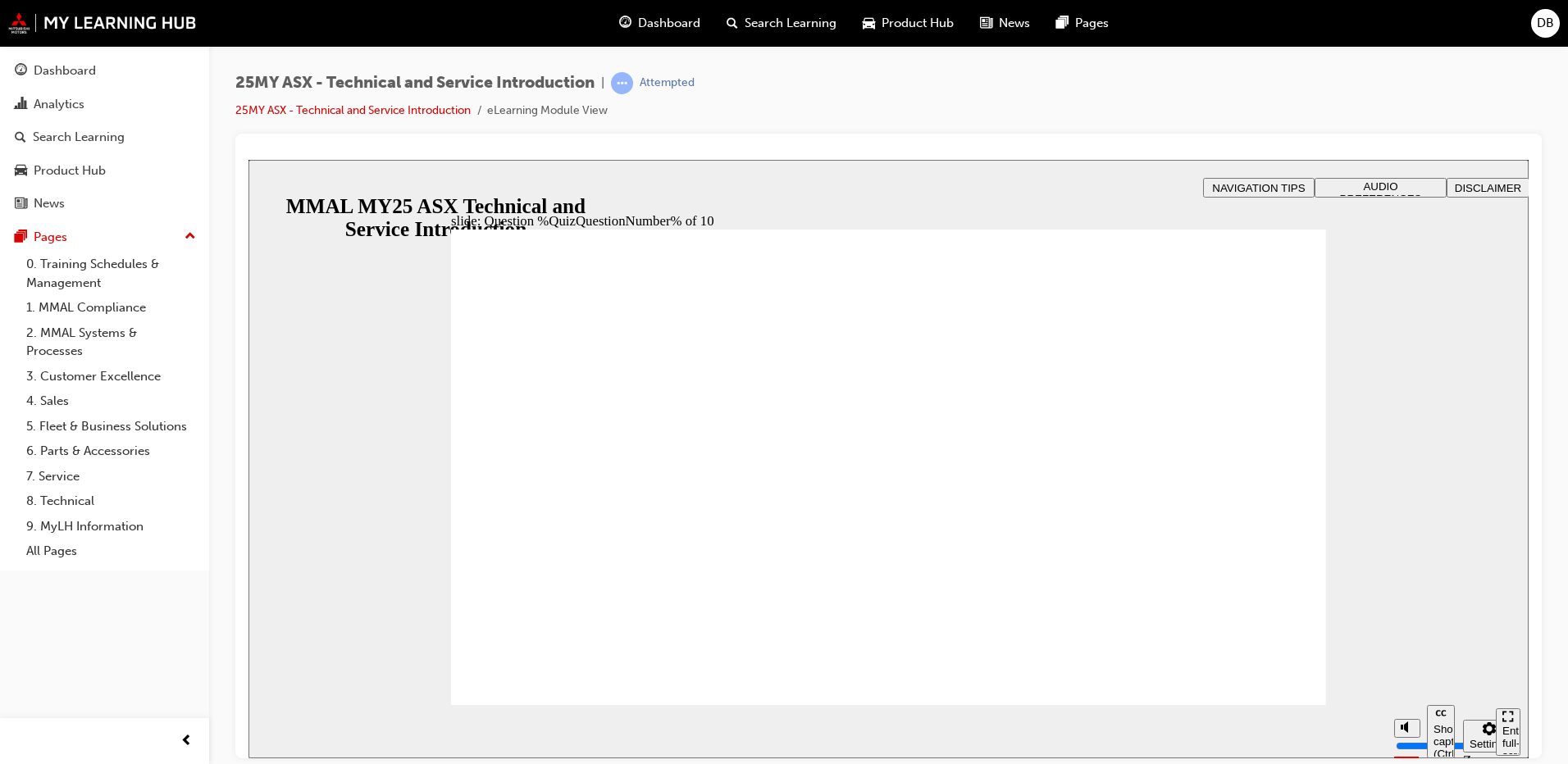
radio input "true"
radio input "false"
radio input "true"
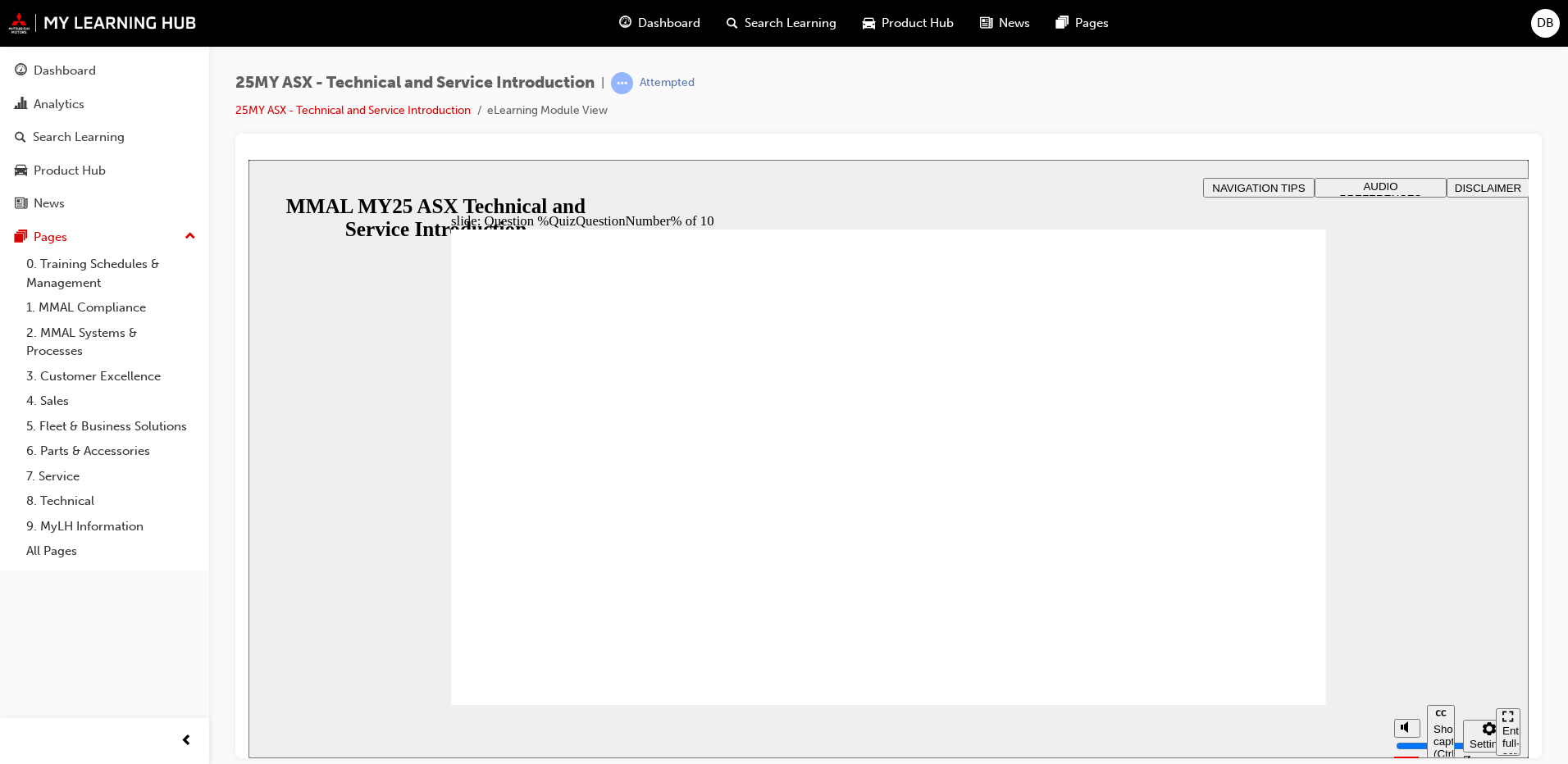
radio input "true"
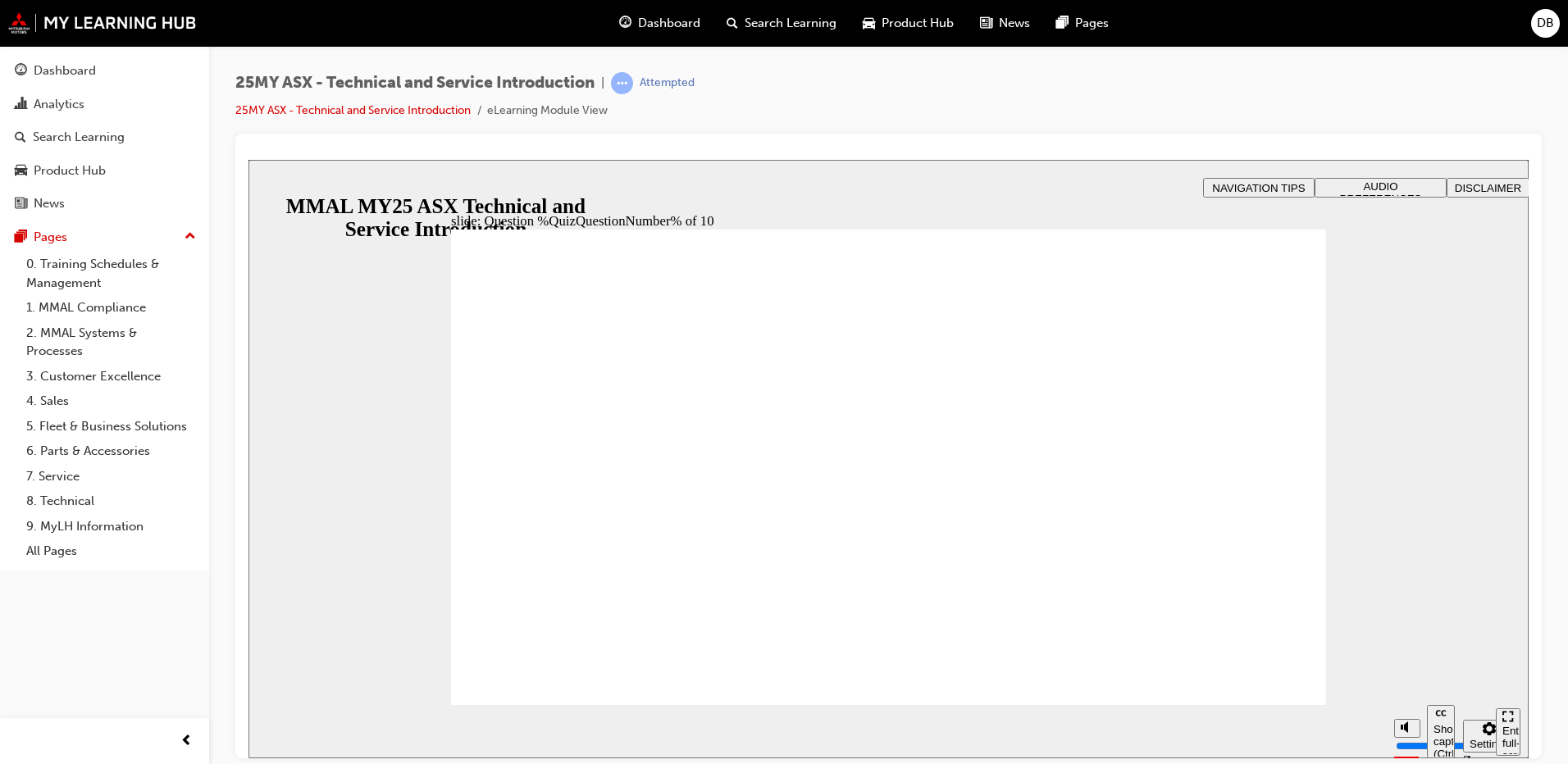
radio input "true"
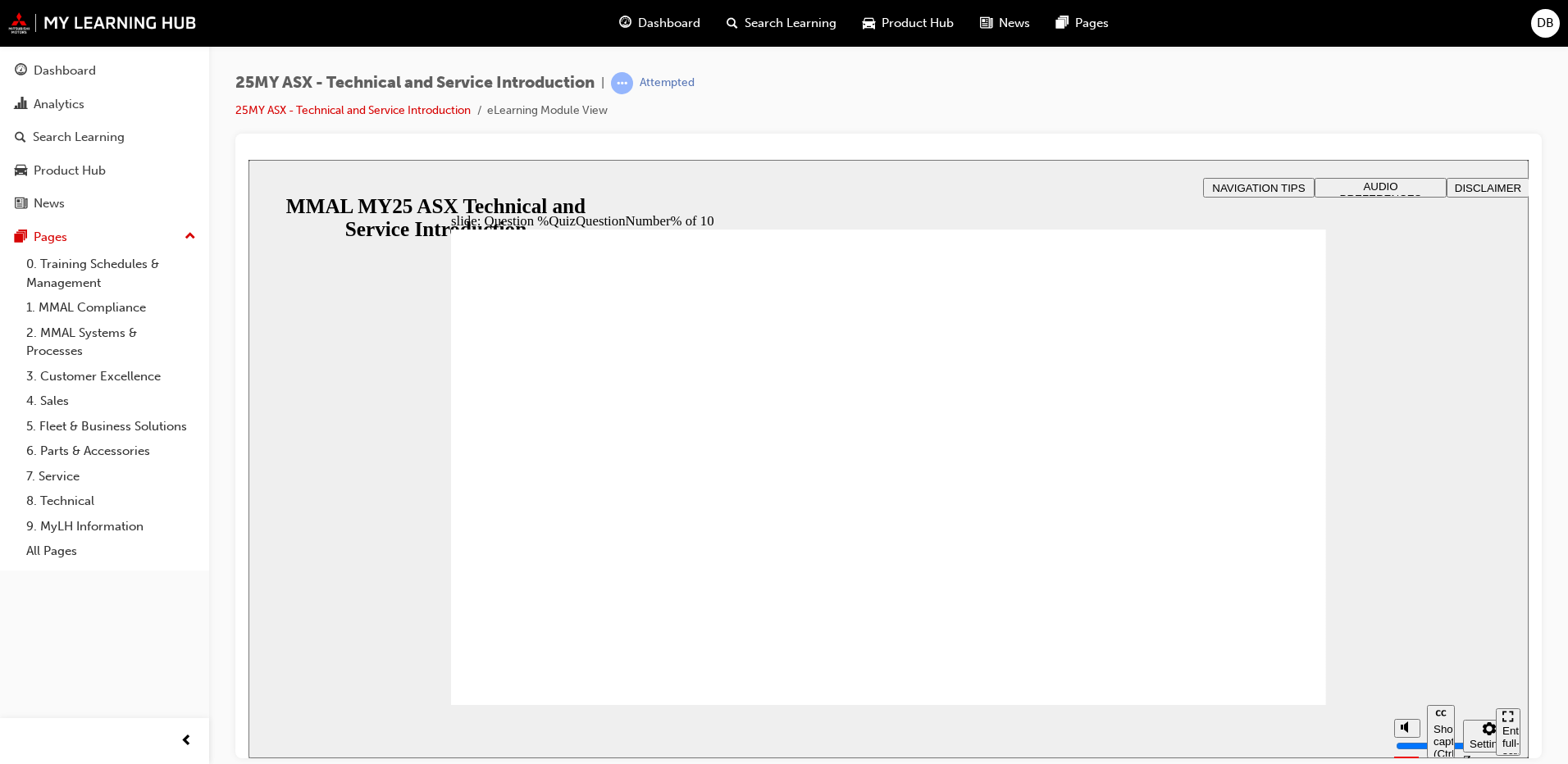
radio input "true"
drag, startPoint x: 933, startPoint y: 611, endPoint x: 963, endPoint y: 618, distance: 30.8
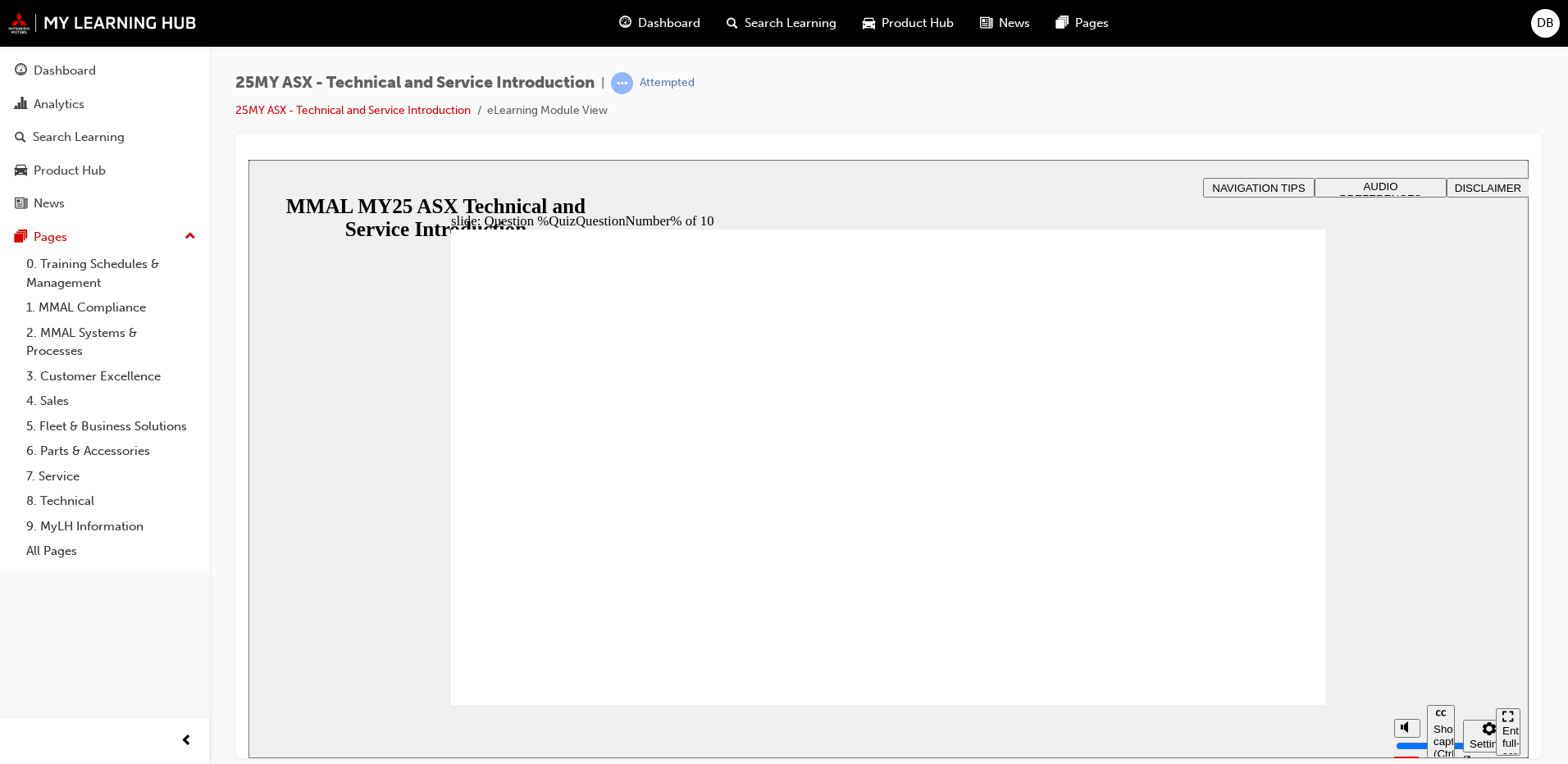
radio input "true"
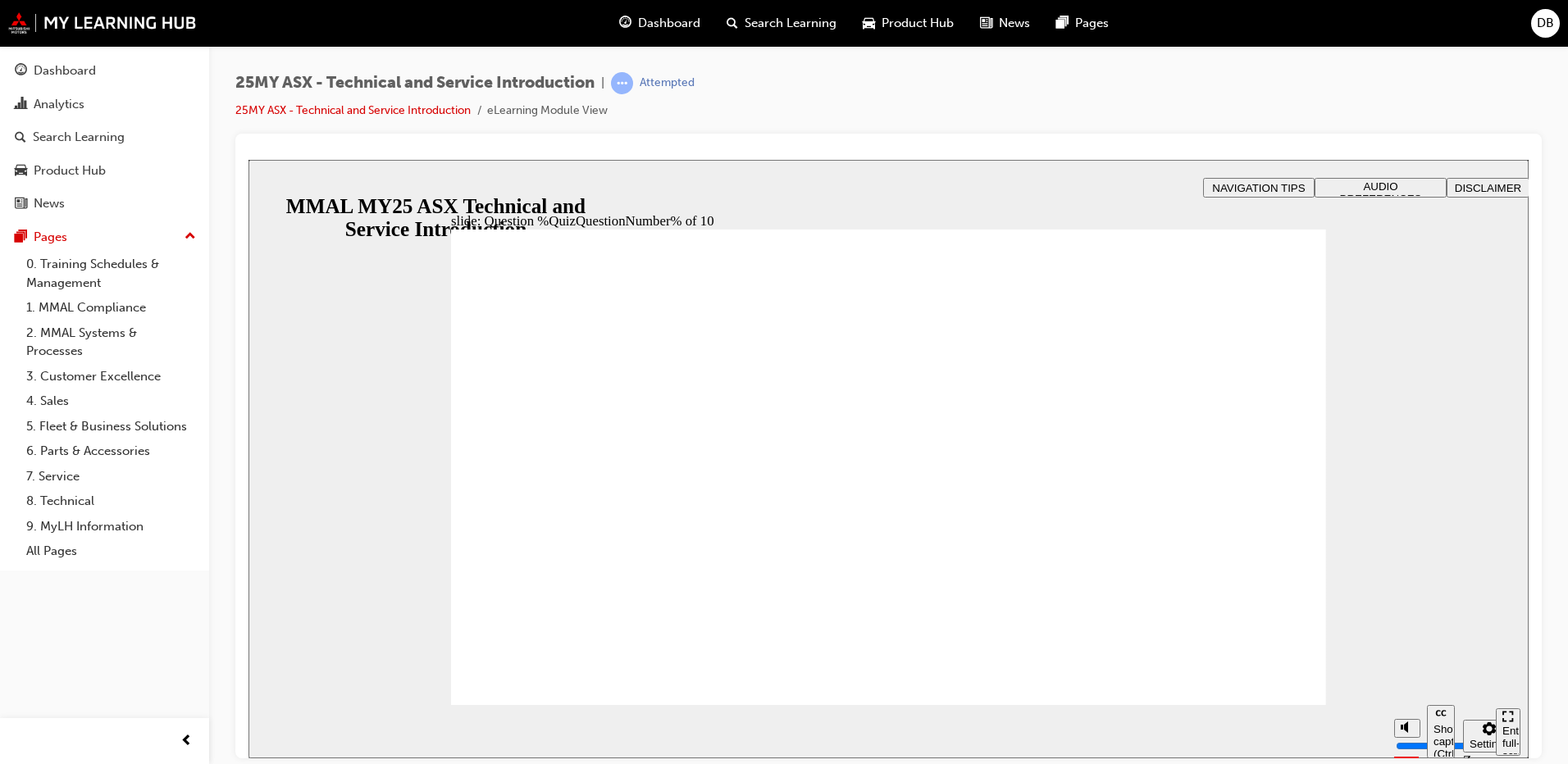
radio input "true"
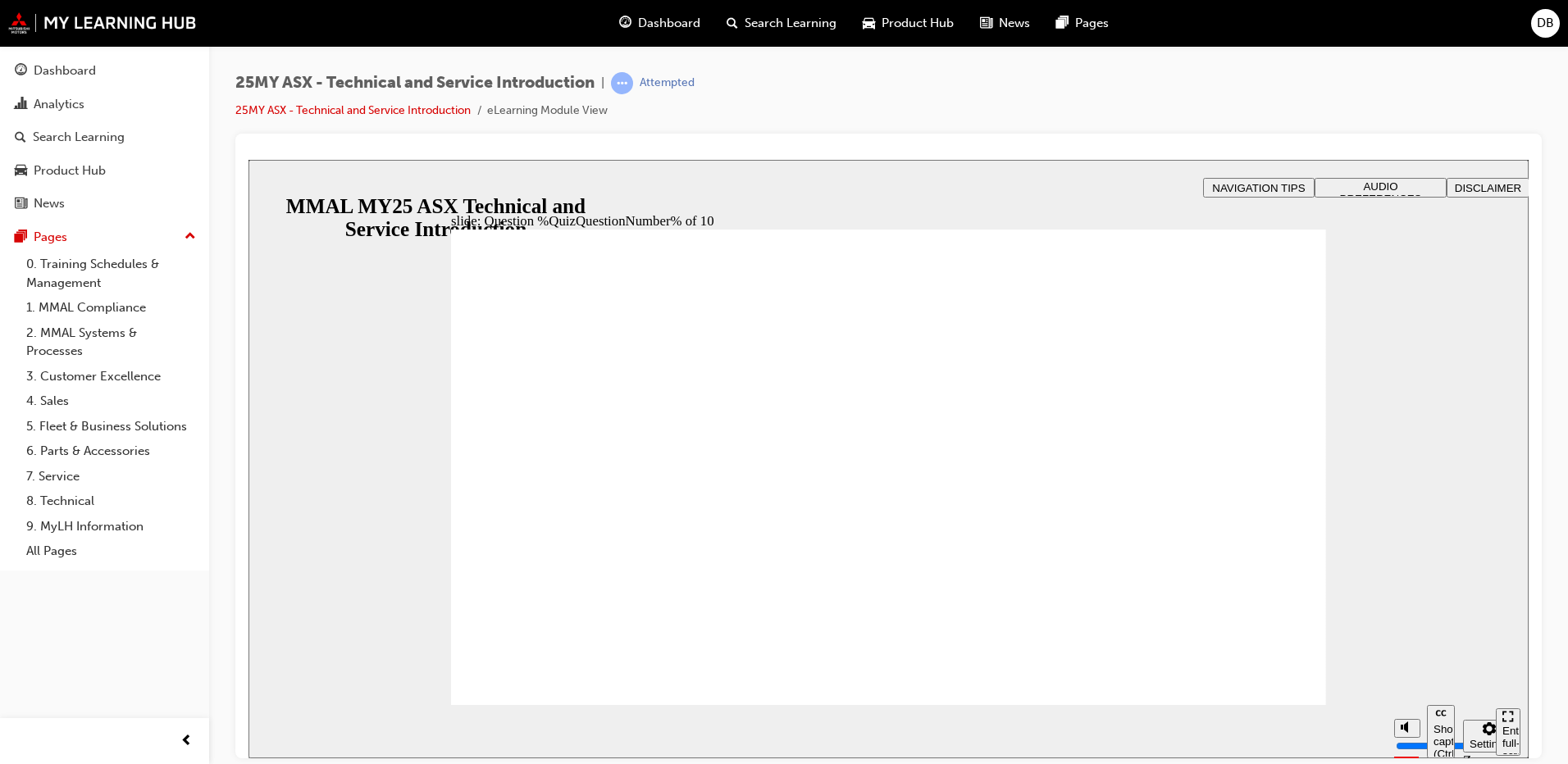
radio input "true"
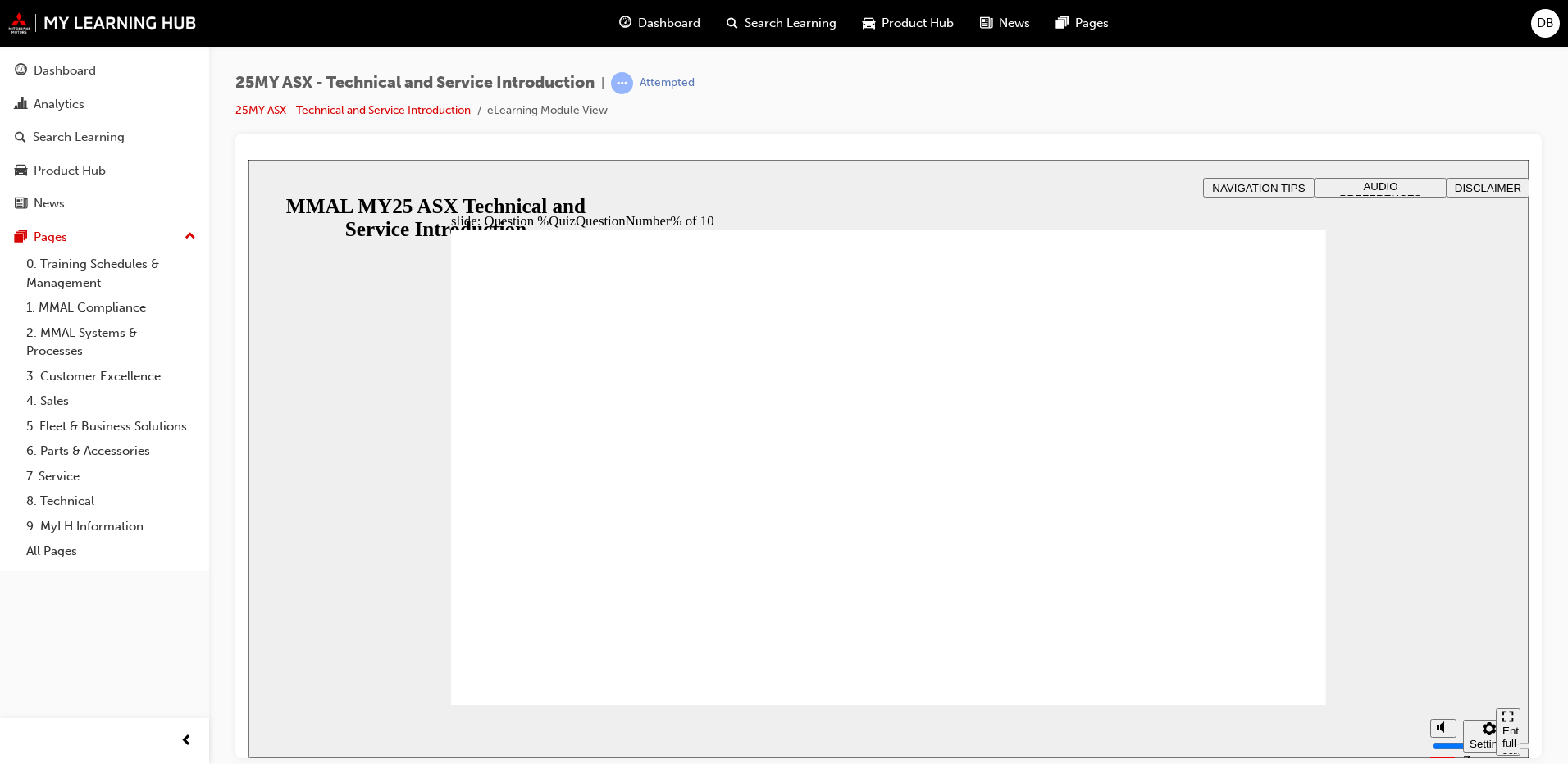
radio input "true"
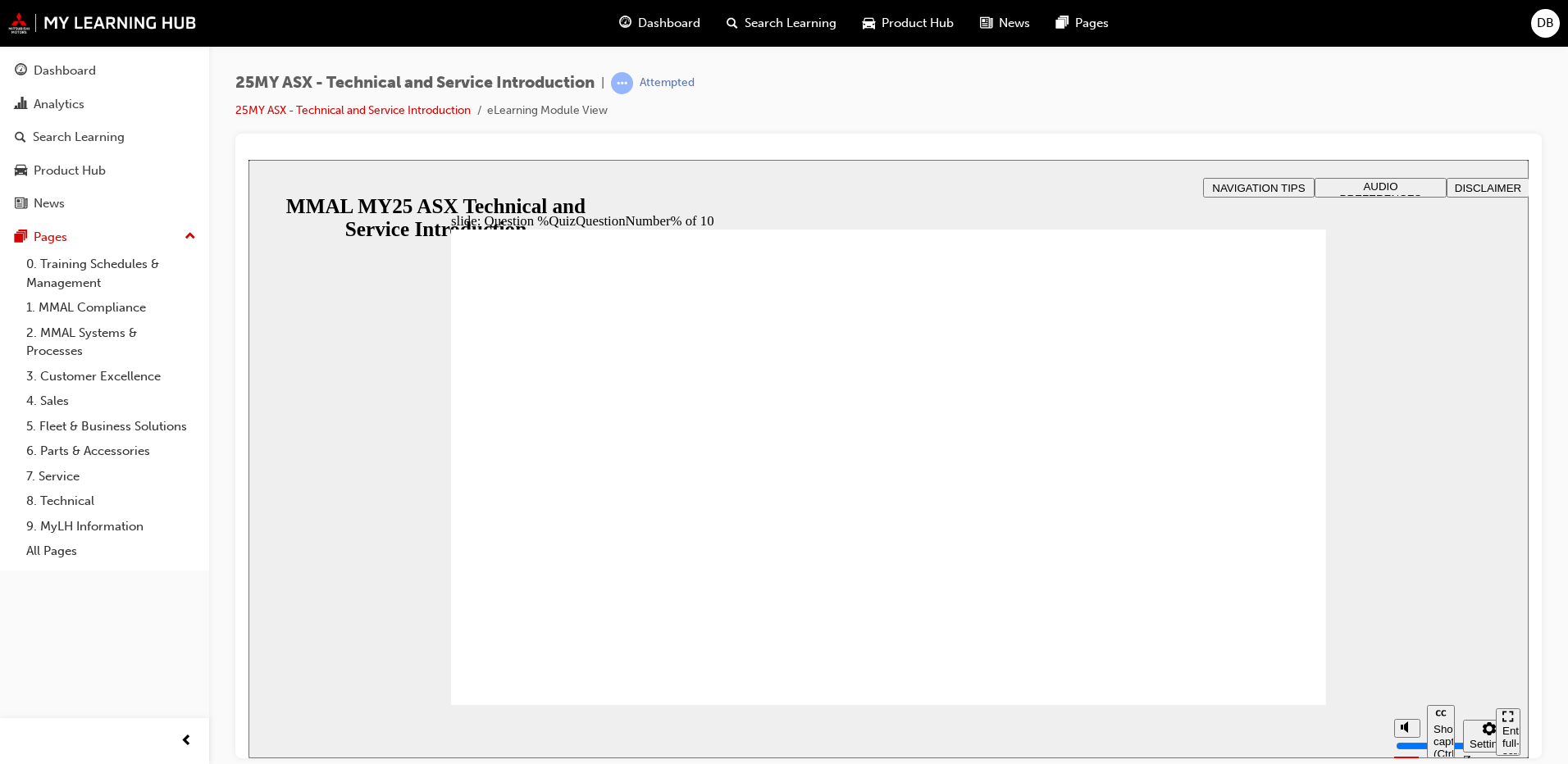
radio input "true"
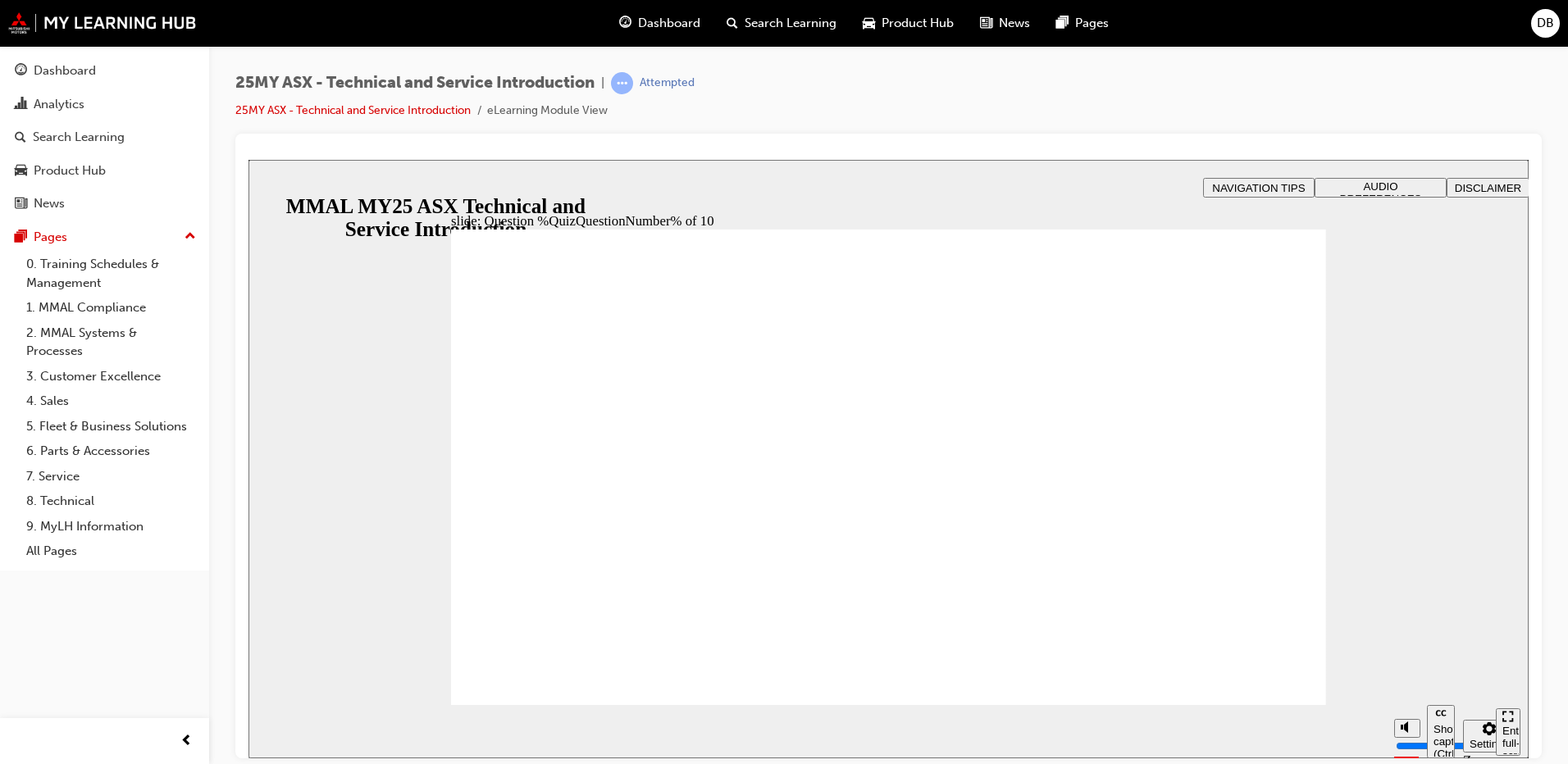
radio input "true"
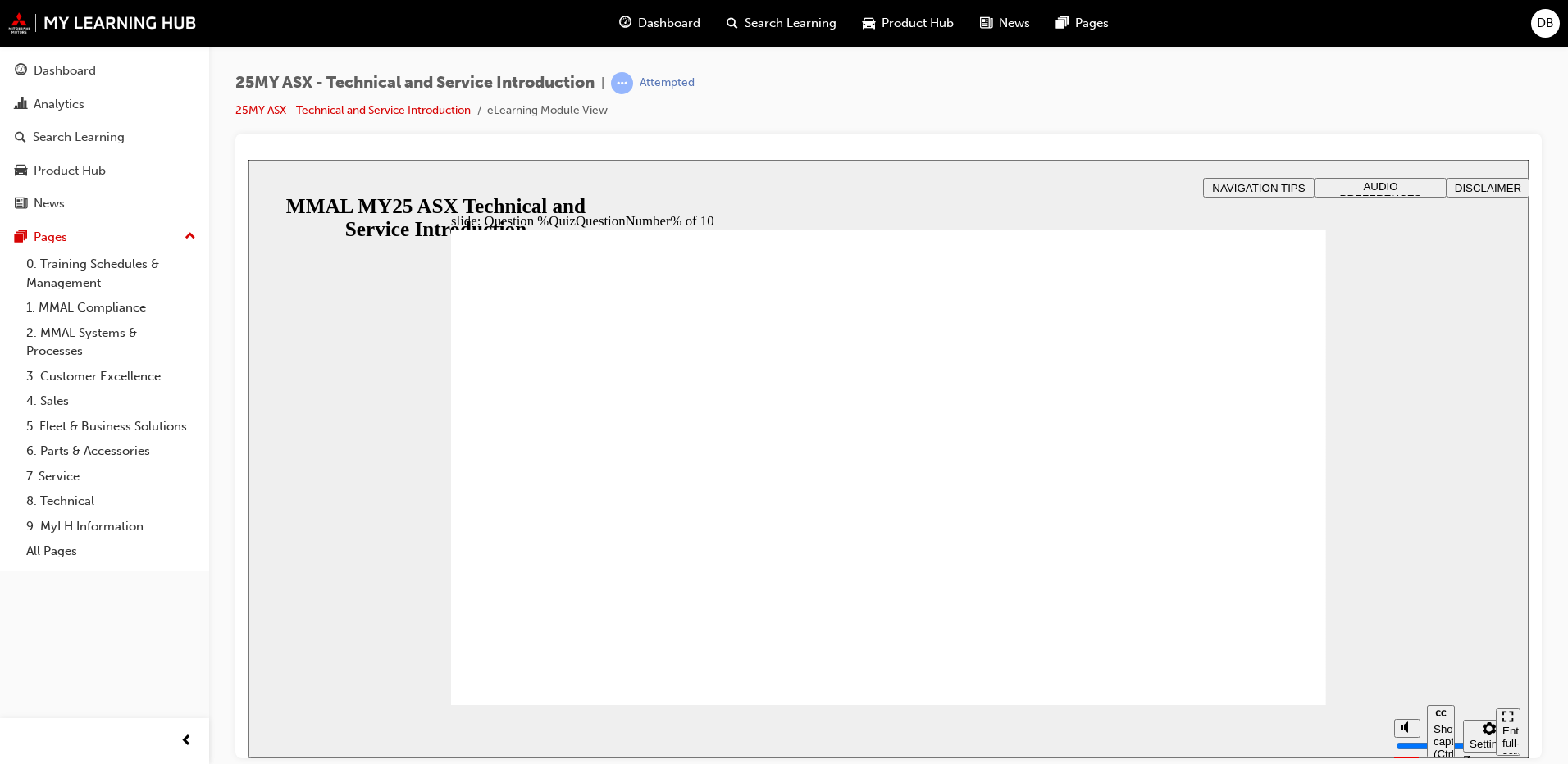
radio input "true"
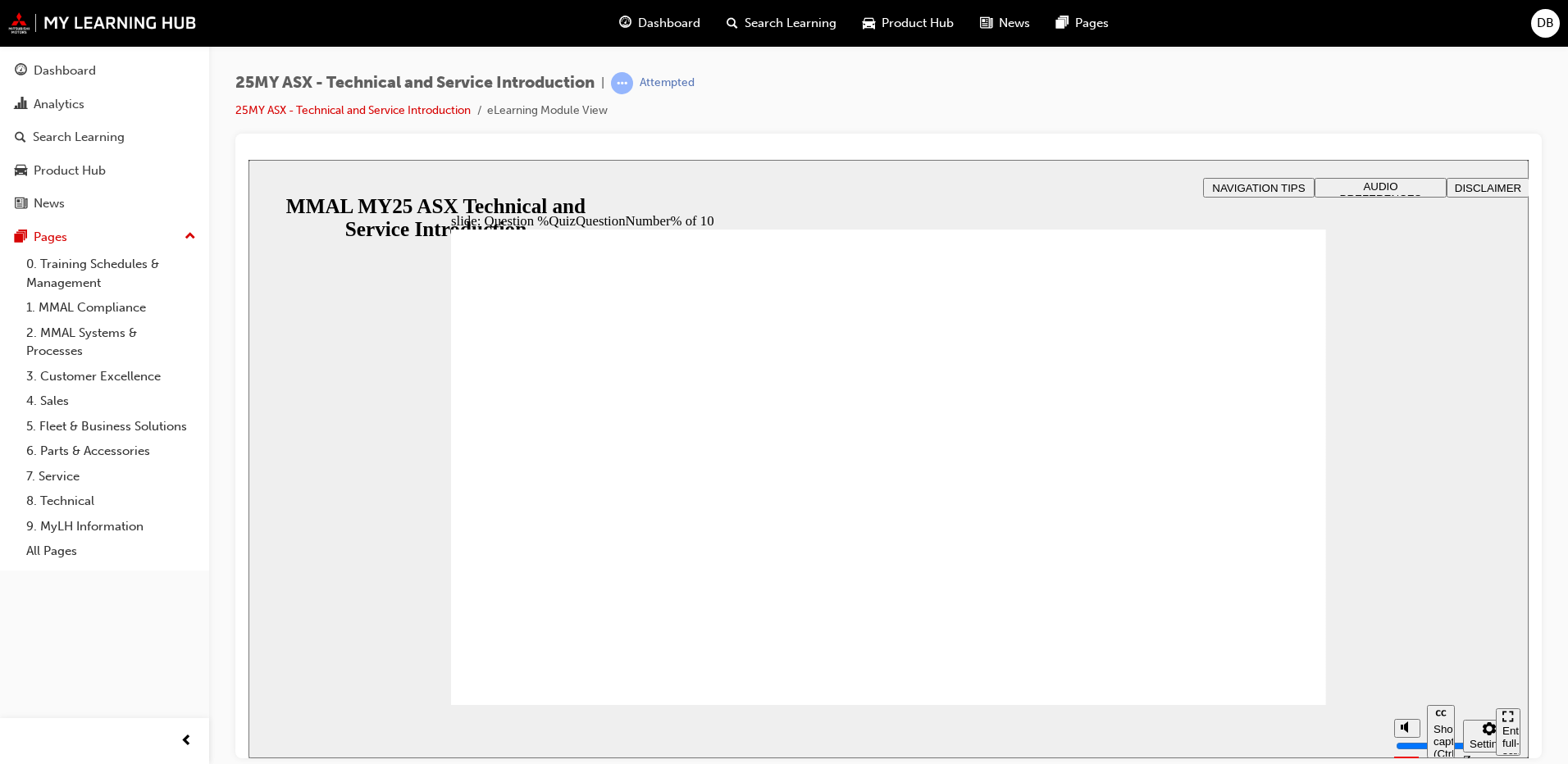
radio input "true"
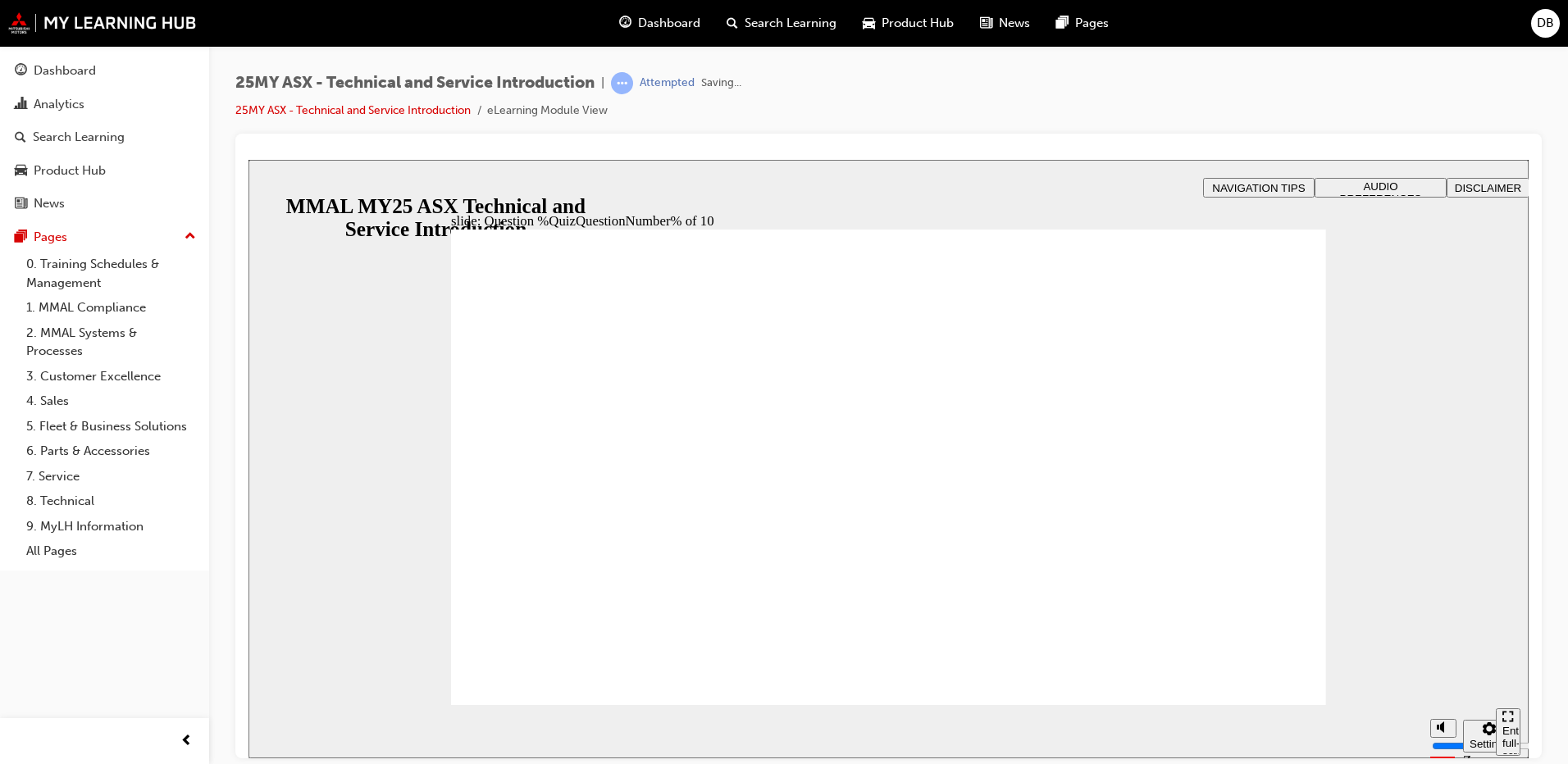
radio input "true"
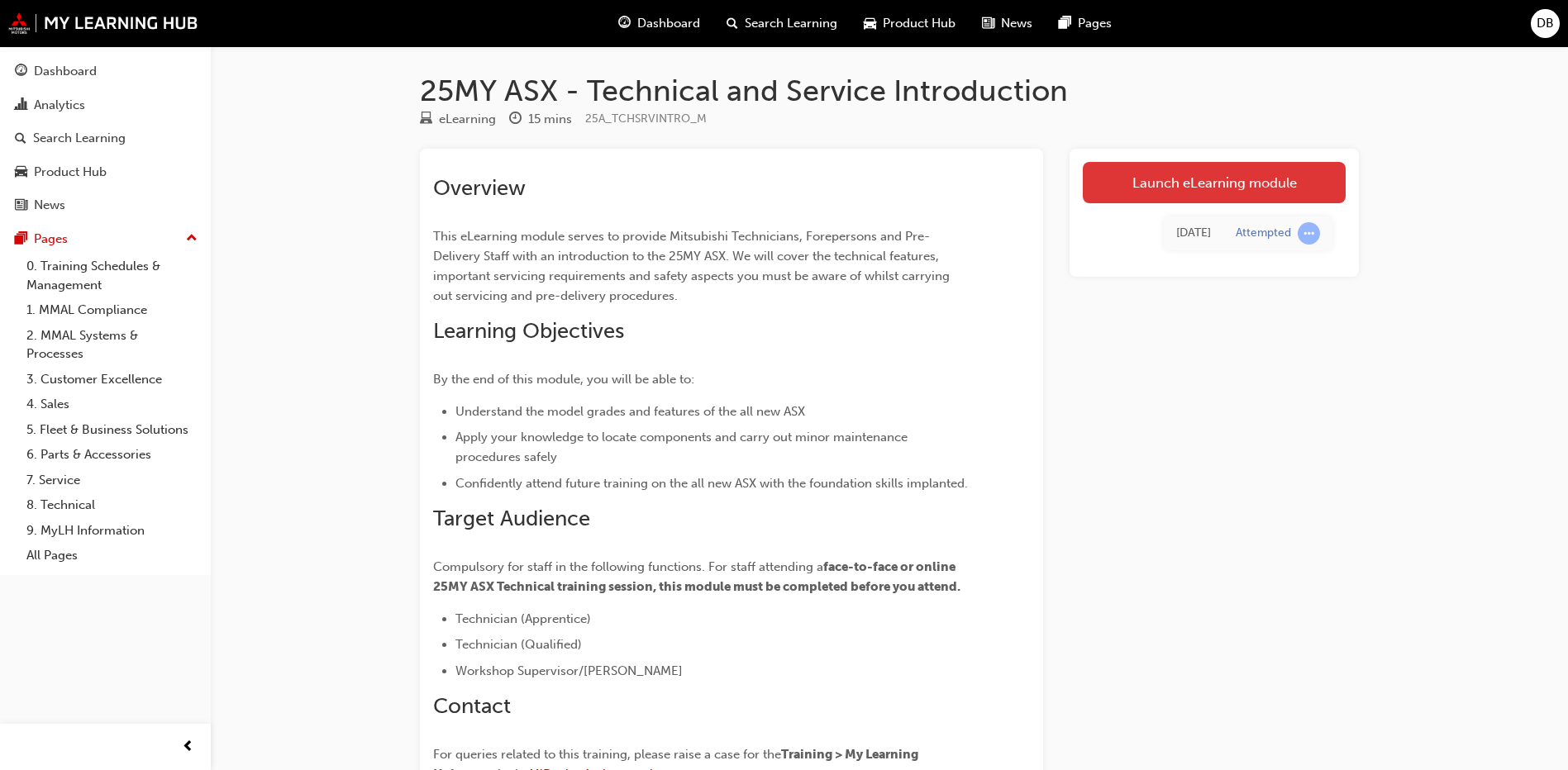
click at [1253, 183] on link "Launch eLearning module" at bounding box center [1214, 182] width 262 height 41
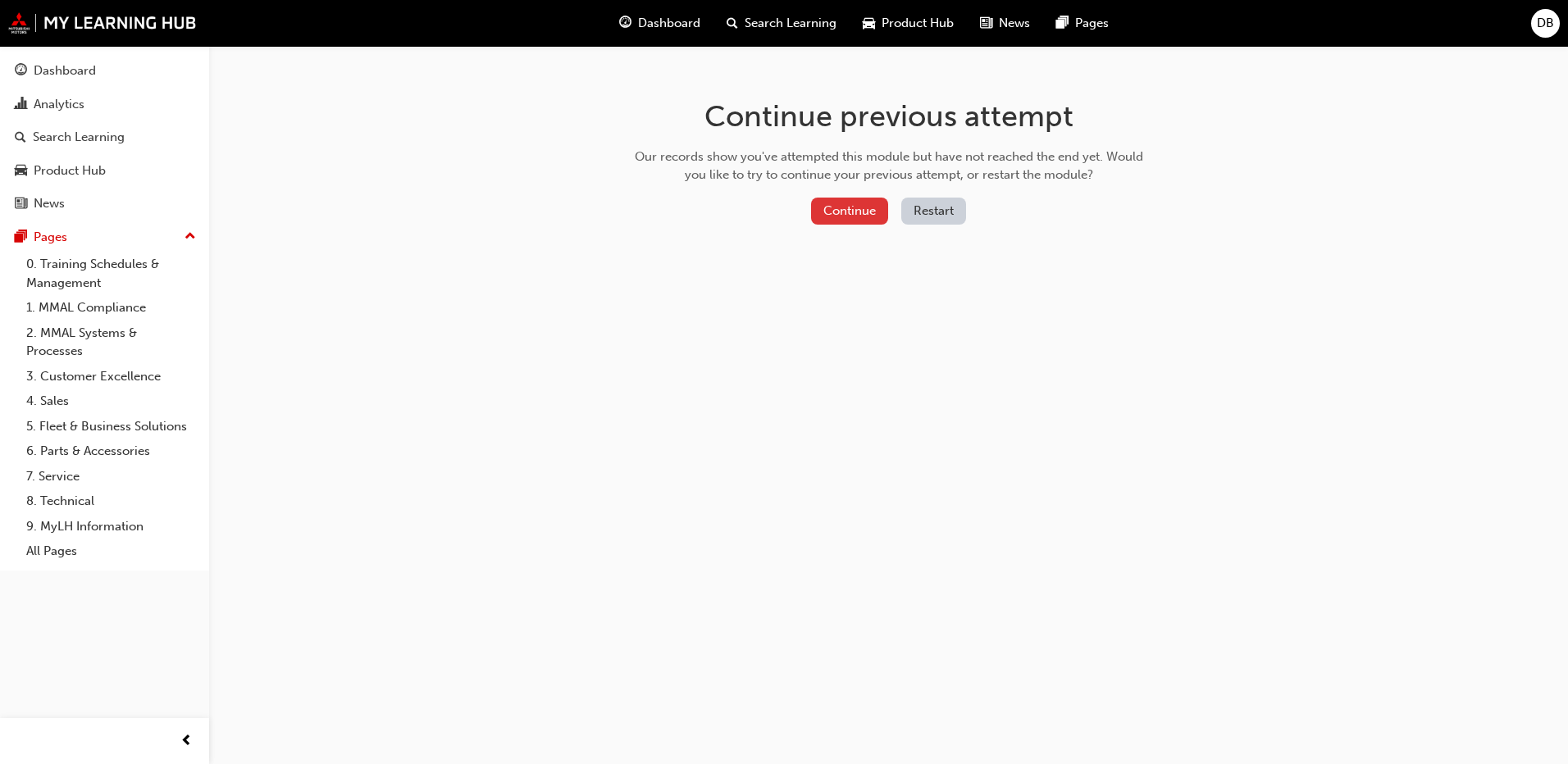
click at [873, 211] on button "Continue" at bounding box center [850, 210] width 77 height 27
